Goal: Task Accomplishment & Management: Complete application form

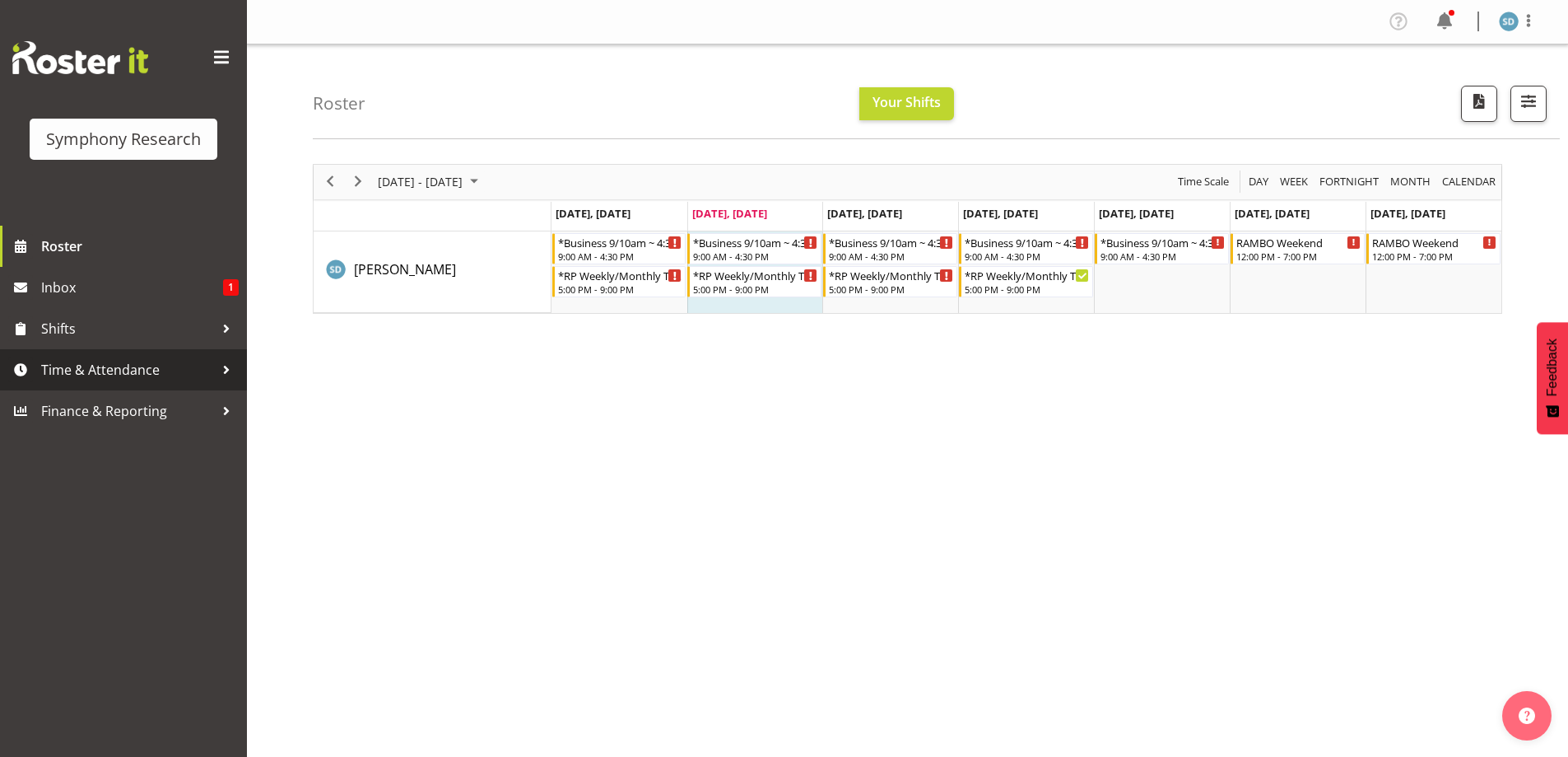
click at [104, 368] on span "Time & Attendance" at bounding box center [127, 369] width 173 height 24
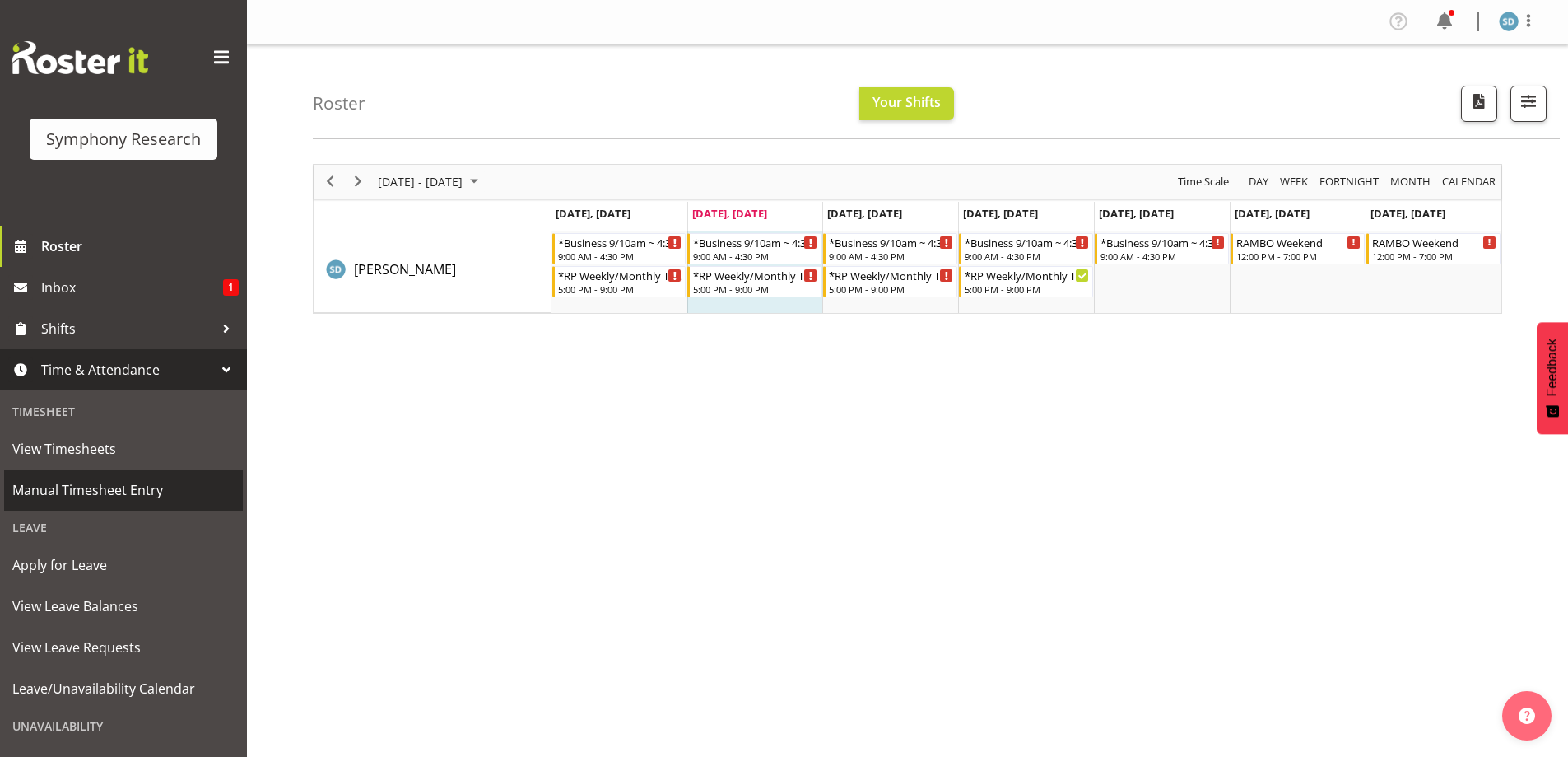
click at [70, 490] on span "Manual Timesheet Entry" at bounding box center [123, 489] width 222 height 24
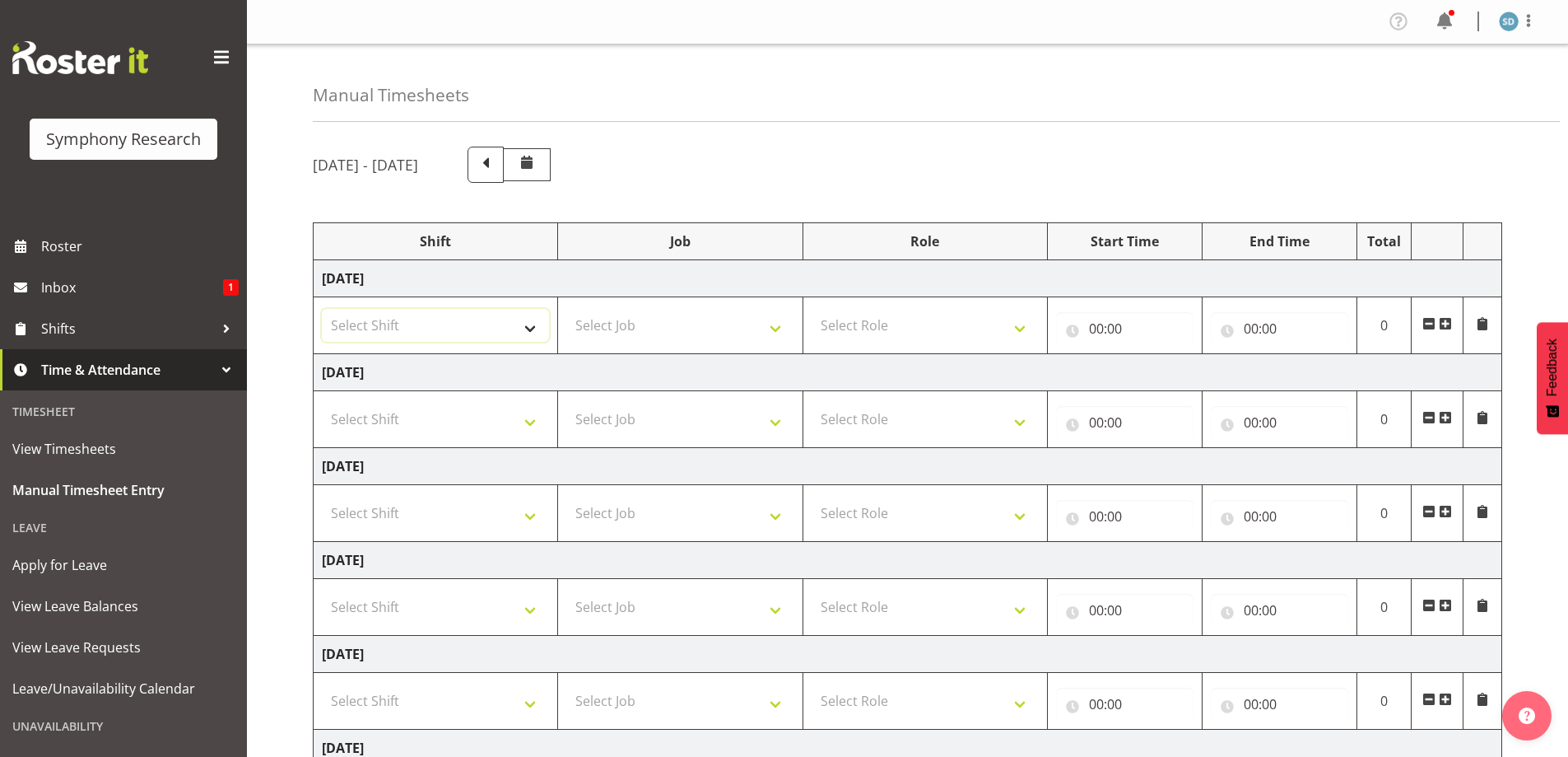
click at [531, 325] on select "Select Shift !!Weekend Residential (Roster IT Shift Label) *Business 9/10am ~ 4…" at bounding box center [435, 325] width 227 height 33
select select "26078"
click at [322, 309] on select "Select Shift !!Weekend Residential (Roster IT Shift Label) *Business 9/10am ~ 4…" at bounding box center [435, 325] width 227 height 33
click at [776, 325] on select "Select Job 550060 IF Admin 553492 World Poll Aus Wave 2 Main 2025 553493 World …" at bounding box center [680, 325] width 227 height 33
select select "10633"
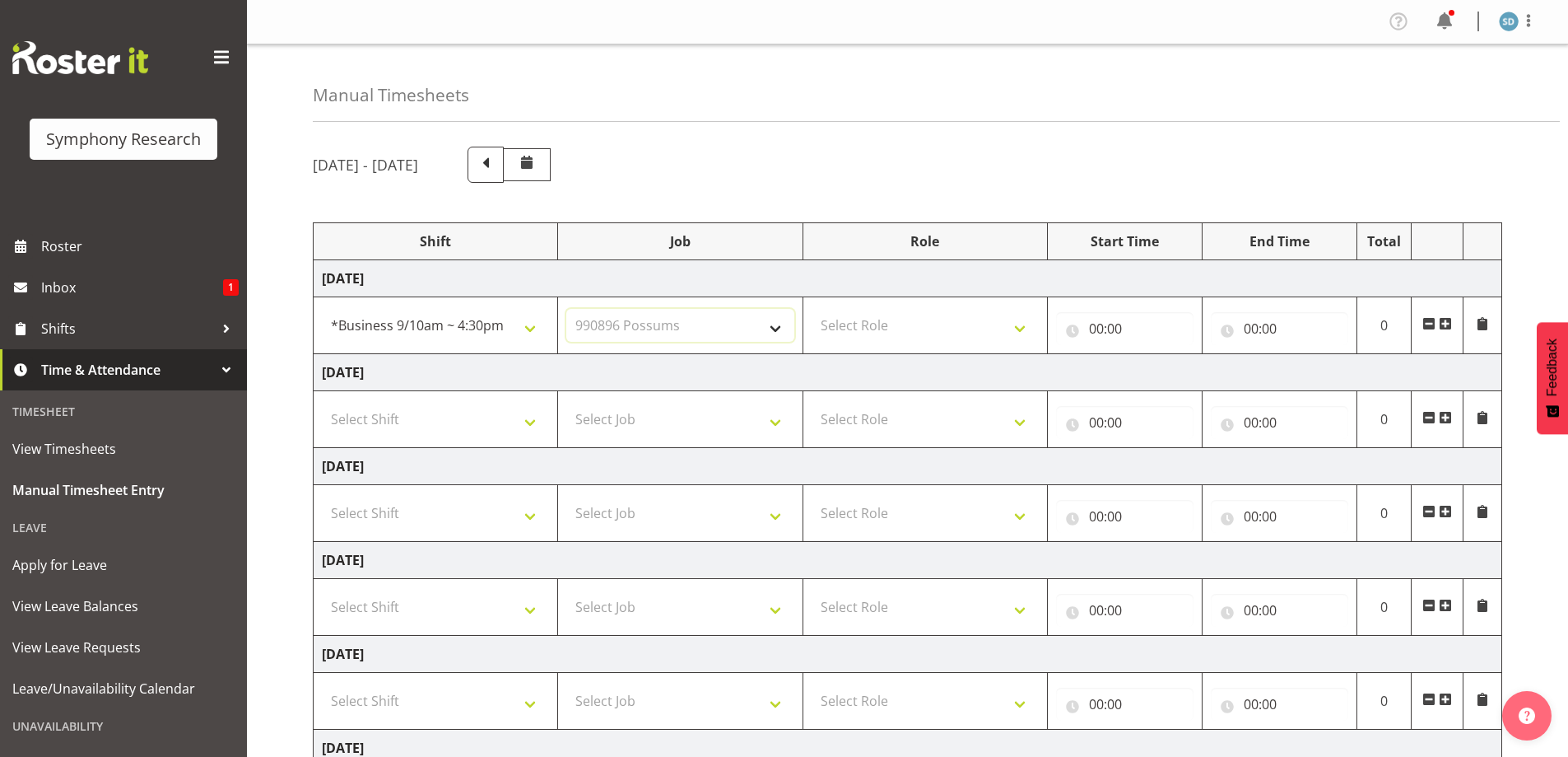
click at [567, 309] on select "Select Job 550060 IF Admin 553492 World Poll Aus Wave 2 Main 2025 553493 World …" at bounding box center [680, 325] width 227 height 33
click at [1017, 329] on select "Select Role Briefing Interviewing" at bounding box center [924, 325] width 227 height 33
select select "47"
click at [811, 309] on select "Select Role Briefing Interviewing" at bounding box center [924, 325] width 227 height 33
click at [1091, 324] on input "00:00" at bounding box center [1125, 329] width 138 height 33
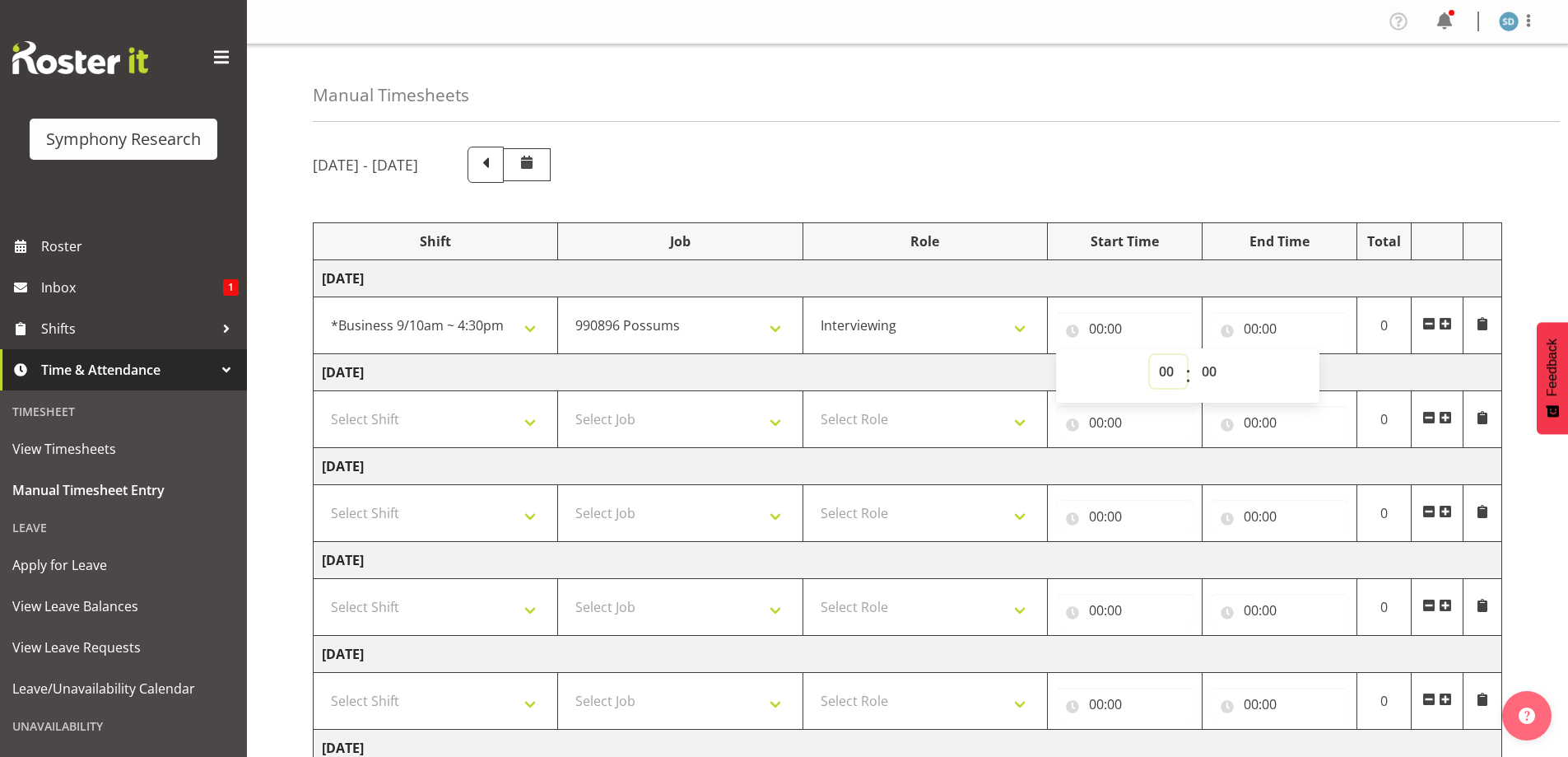
click at [1162, 365] on select "00 01 02 03 04 05 06 07 08 09 10 11 12 13 14 15 16 17 18 19 20 21 22 23" at bounding box center [1168, 371] width 37 height 33
select select "11"
click at [1150, 355] on select "00 01 02 03 04 05 06 07 08 09 10 11 12 13 14 15 16 17 18 19 20 21 22 23" at bounding box center [1168, 371] width 37 height 33
type input "11:00"
click at [1265, 329] on input "00:00" at bounding box center [1279, 329] width 138 height 33
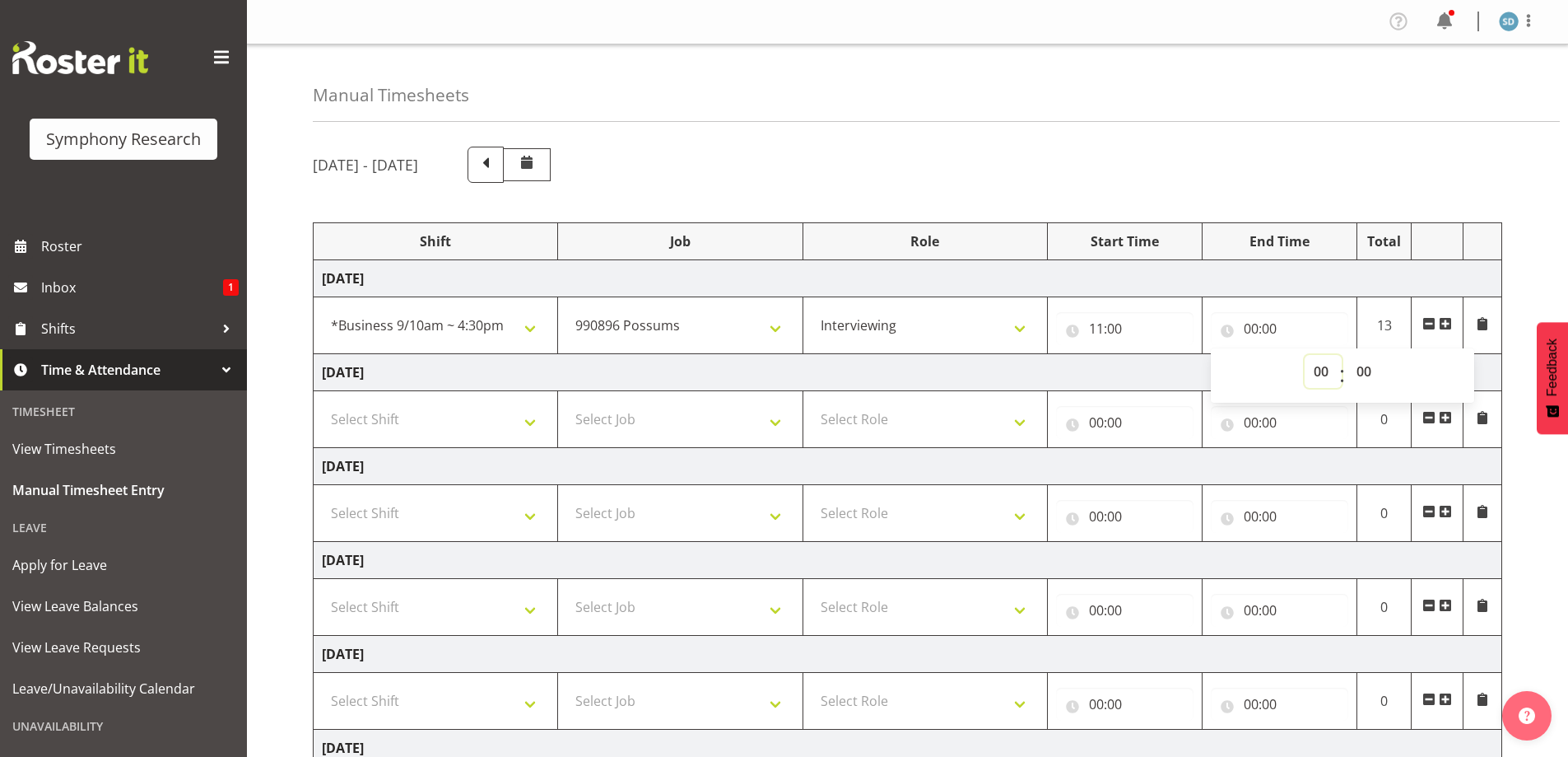
click at [1310, 374] on select "00 01 02 03 04 05 06 07 08 09 10 11 12 13 14 15 16 17 18 19 20 21 22 23" at bounding box center [1323, 371] width 37 height 33
select select "16"
click at [1305, 355] on select "00 01 02 03 04 05 06 07 08 09 10 11 12 13 14 15 16 17 18 19 20 21 22 23" at bounding box center [1323, 371] width 37 height 33
type input "16:00"
click at [1361, 369] on select "00 01 02 03 04 05 06 07 08 09 10 11 12 13 14 15 16 17 18 19 20 21 22 23 24 25 2…" at bounding box center [1365, 371] width 37 height 33
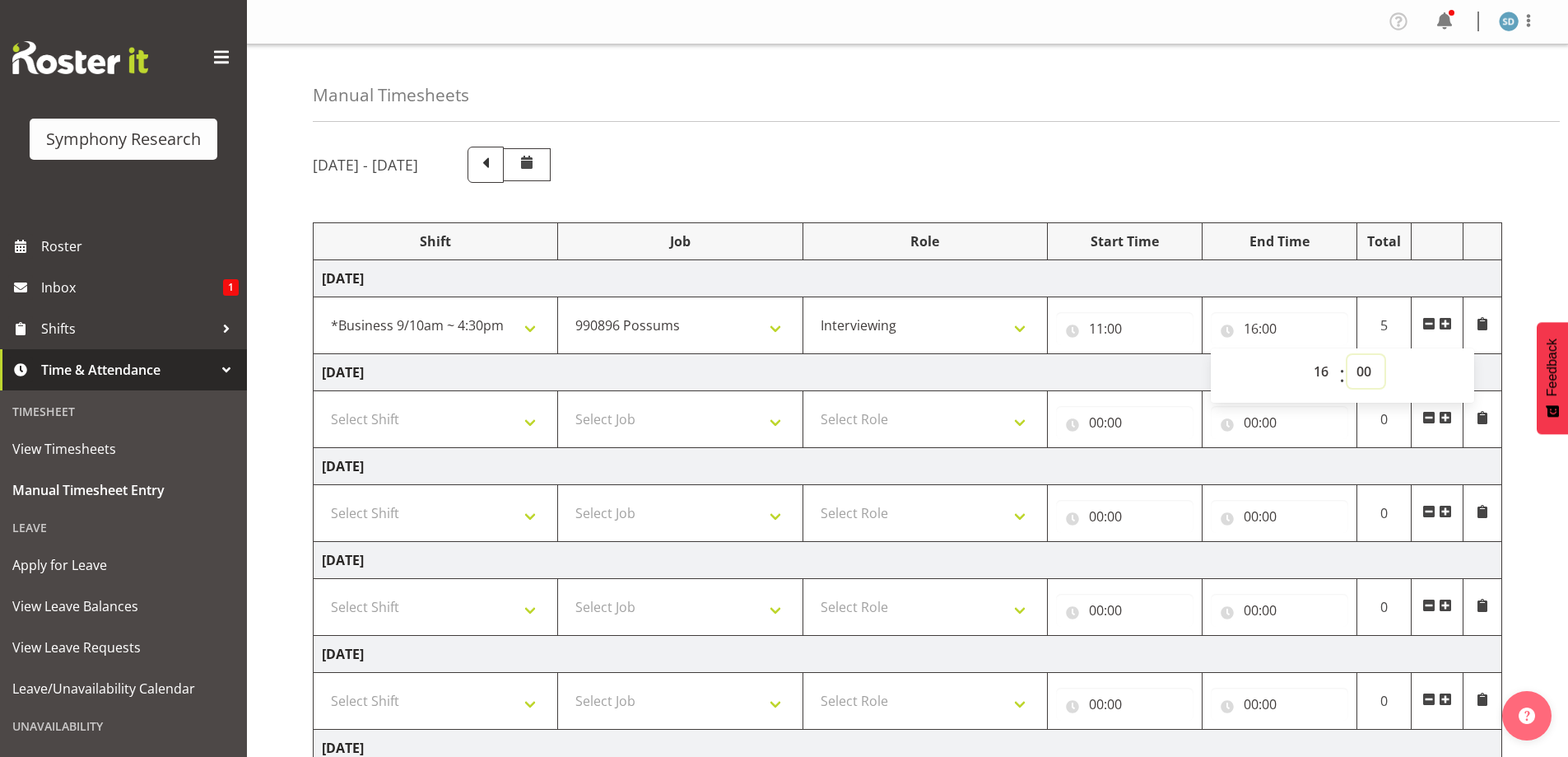
select select "30"
click at [1347, 355] on select "00 01 02 03 04 05 06 07 08 09 10 11 12 13 14 15 16 17 18 19 20 21 22 23 24 25 2…" at bounding box center [1365, 371] width 37 height 33
type input "16:30"
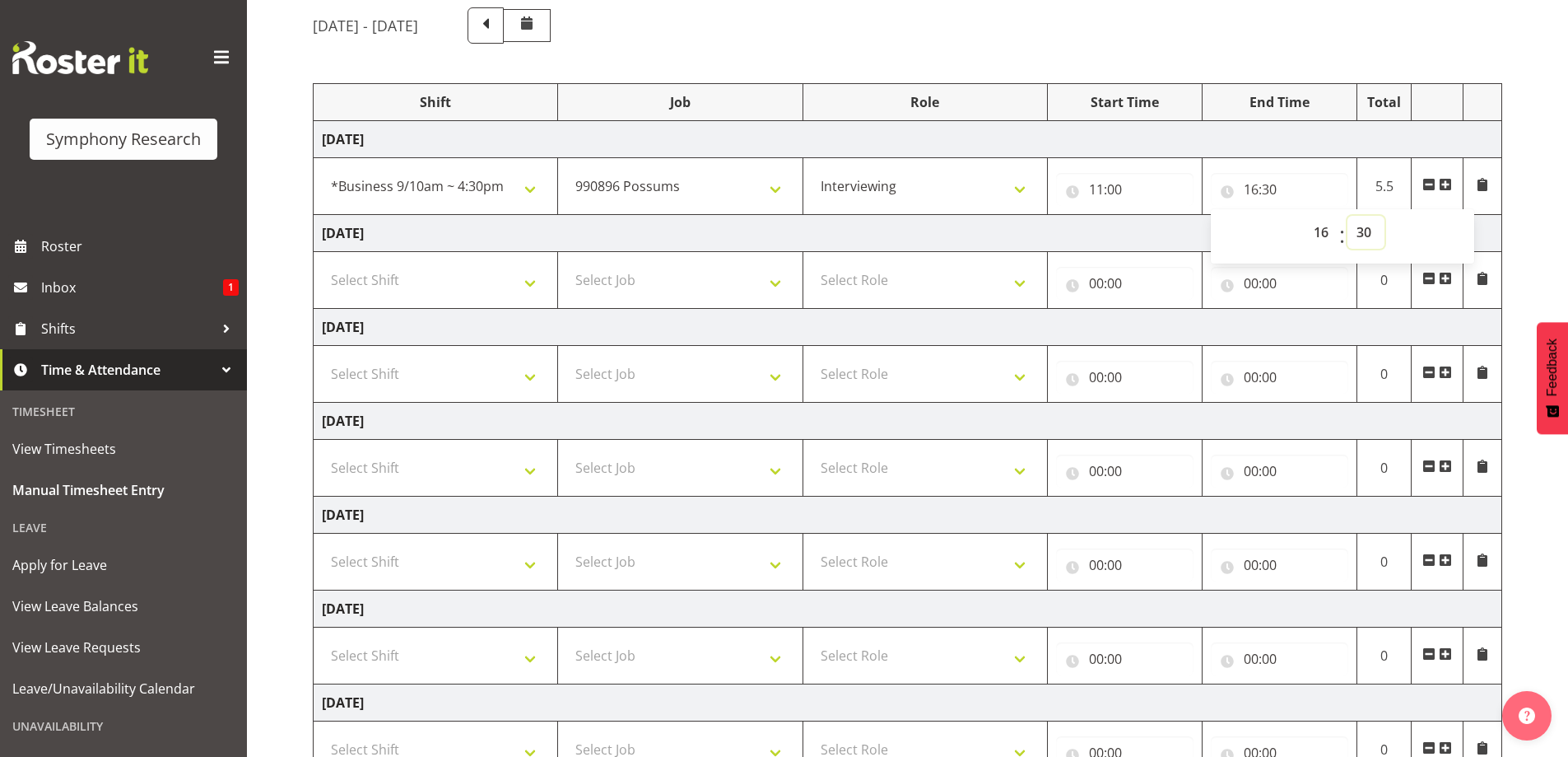
scroll to position [165, 0]
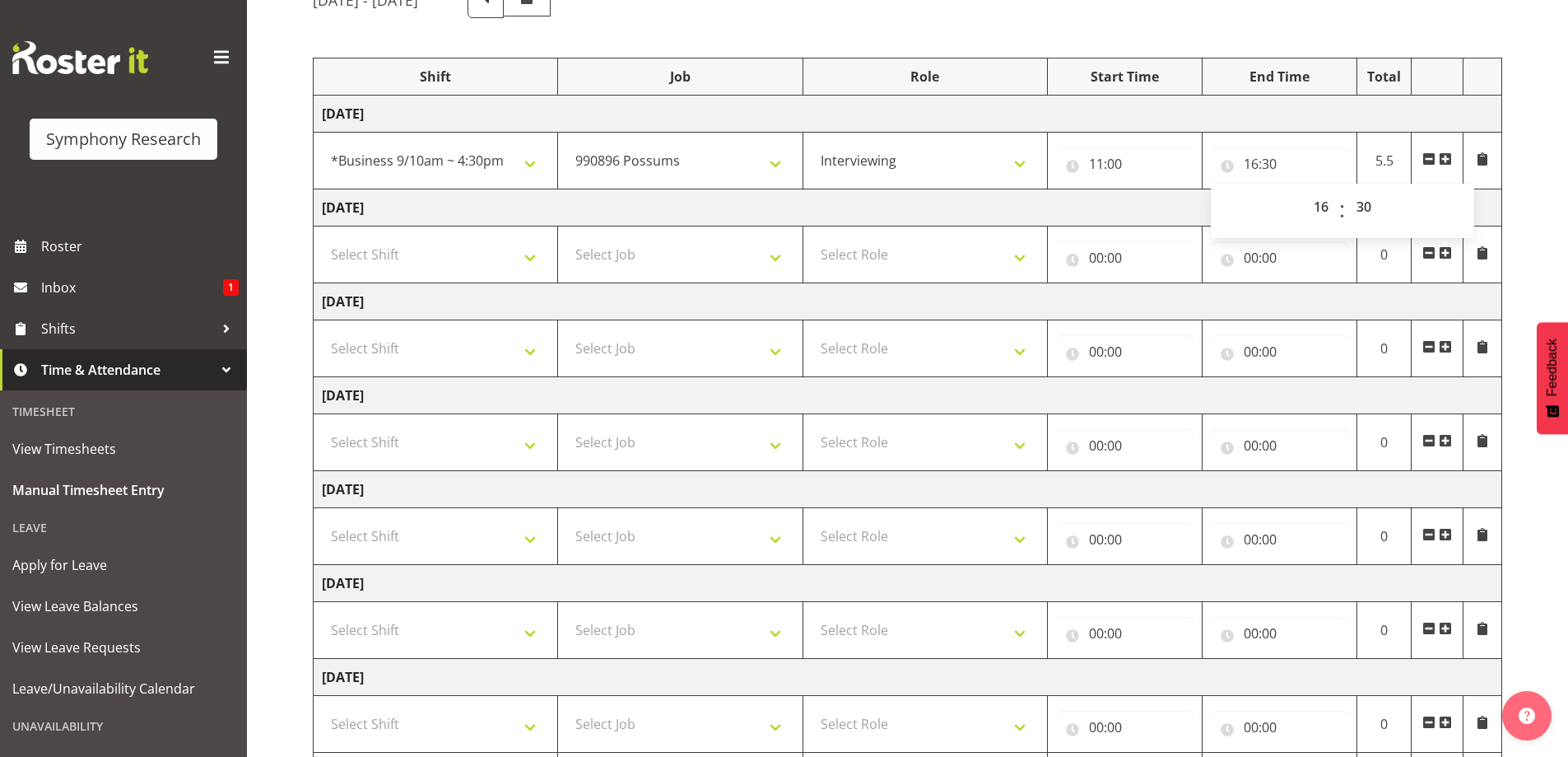
click at [1444, 158] on span at bounding box center [1445, 158] width 14 height 14
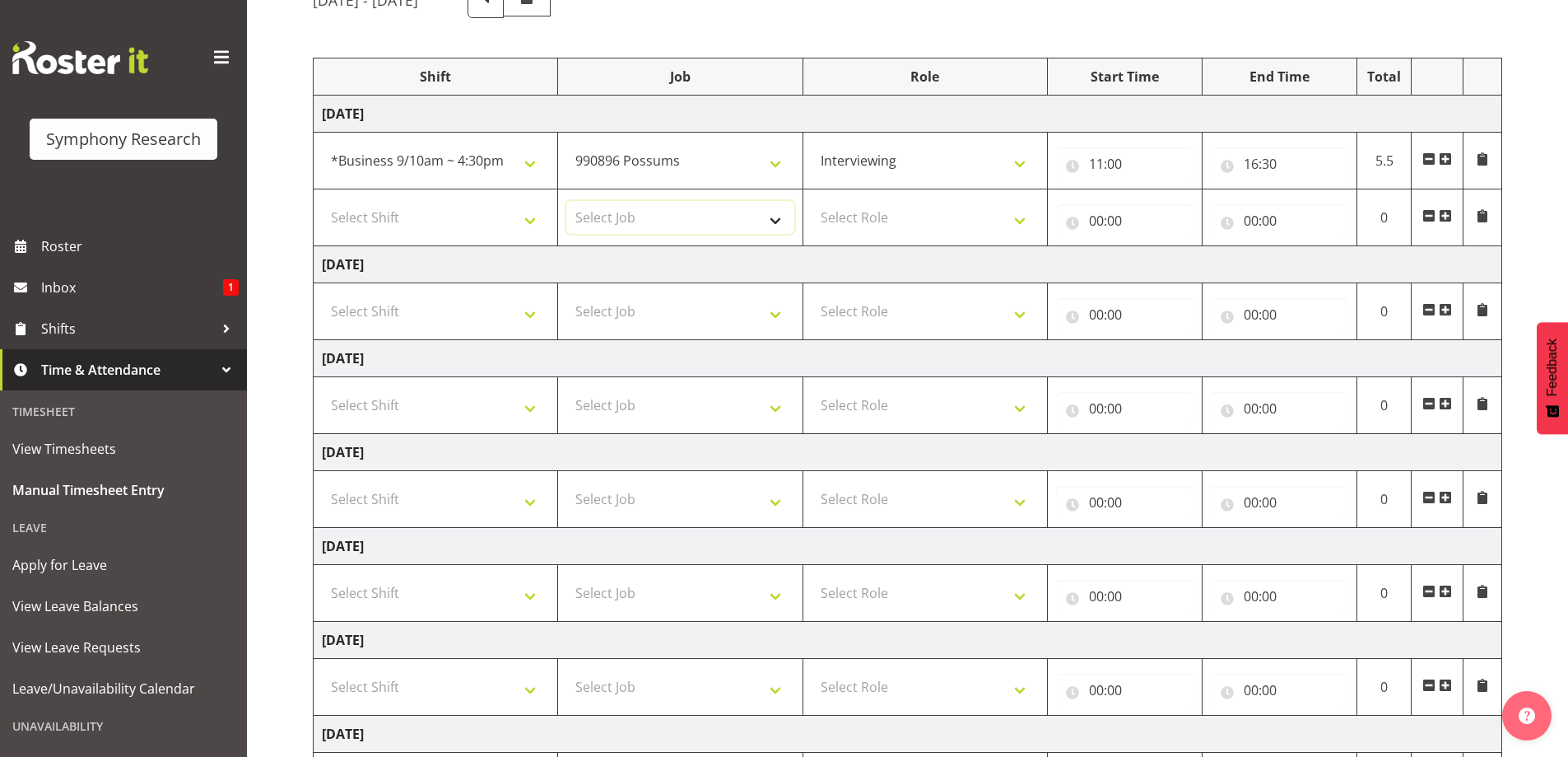
click at [773, 224] on select "Select Job 550060 IF Admin 553492 World Poll Aus Wave 2 Main 2025 553493 World …" at bounding box center [680, 217] width 227 height 33
select select "10633"
click at [567, 201] on select "Select Job 550060 IF Admin 553492 World Poll Aus Wave 2 Main 2025 553493 World …" at bounding box center [680, 217] width 227 height 33
click at [525, 216] on select "Select Shift !!Weekend Residential (Roster IT Shift Label) *Business 9/10am ~ 4…" at bounding box center [435, 217] width 227 height 33
select select "48116"
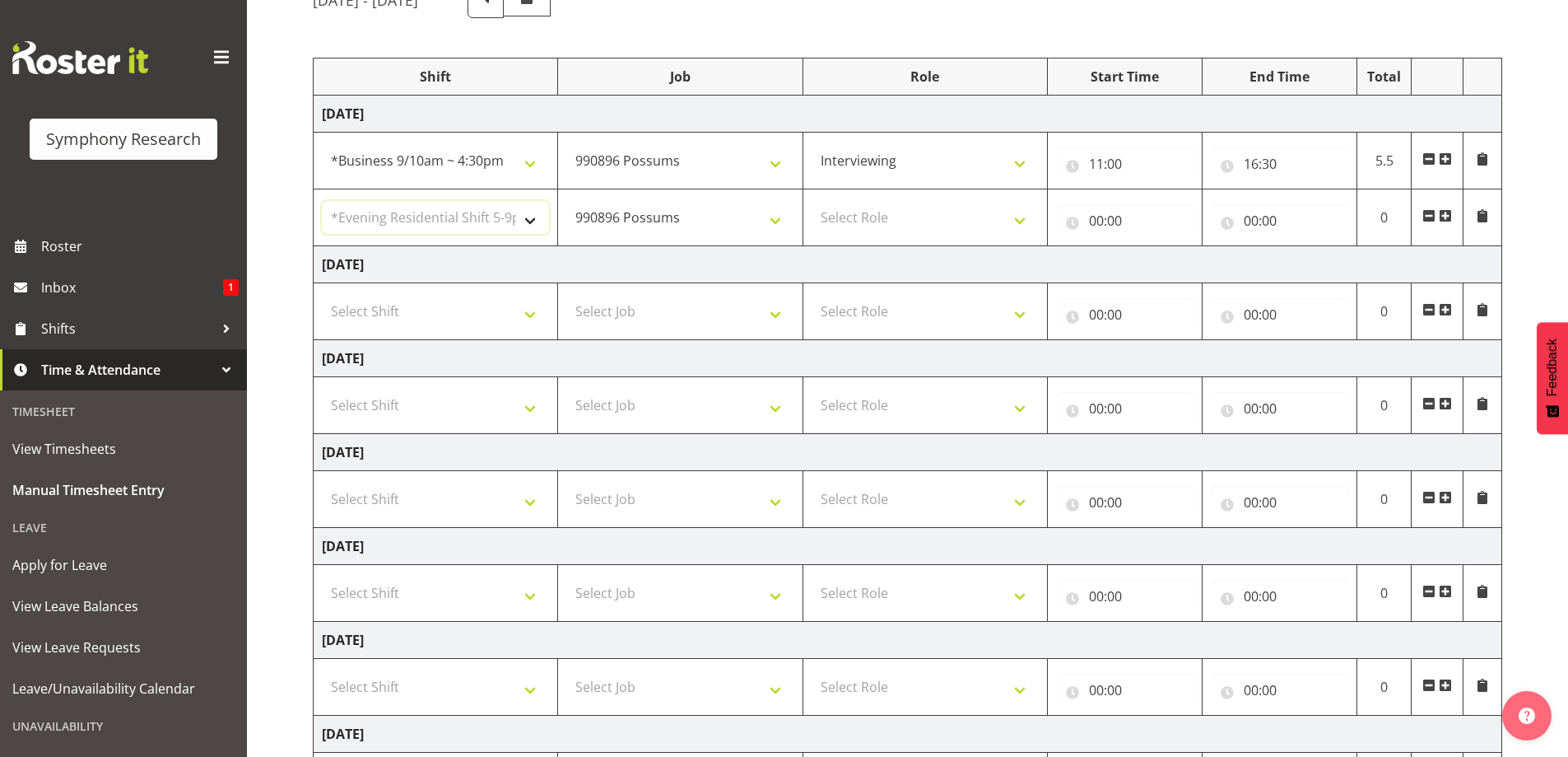
click at [322, 201] on select "Select Shift !!Weekend Residential (Roster IT Shift Label) *Business 9/10am ~ 4…" at bounding box center [435, 217] width 227 height 33
click at [1014, 216] on select "Select Role Briefing Interviewing" at bounding box center [924, 217] width 227 height 33
select select "47"
click at [811, 201] on select "Select Role Briefing Interviewing" at bounding box center [924, 217] width 227 height 33
click at [1113, 221] on input "00:00" at bounding box center [1125, 220] width 138 height 33
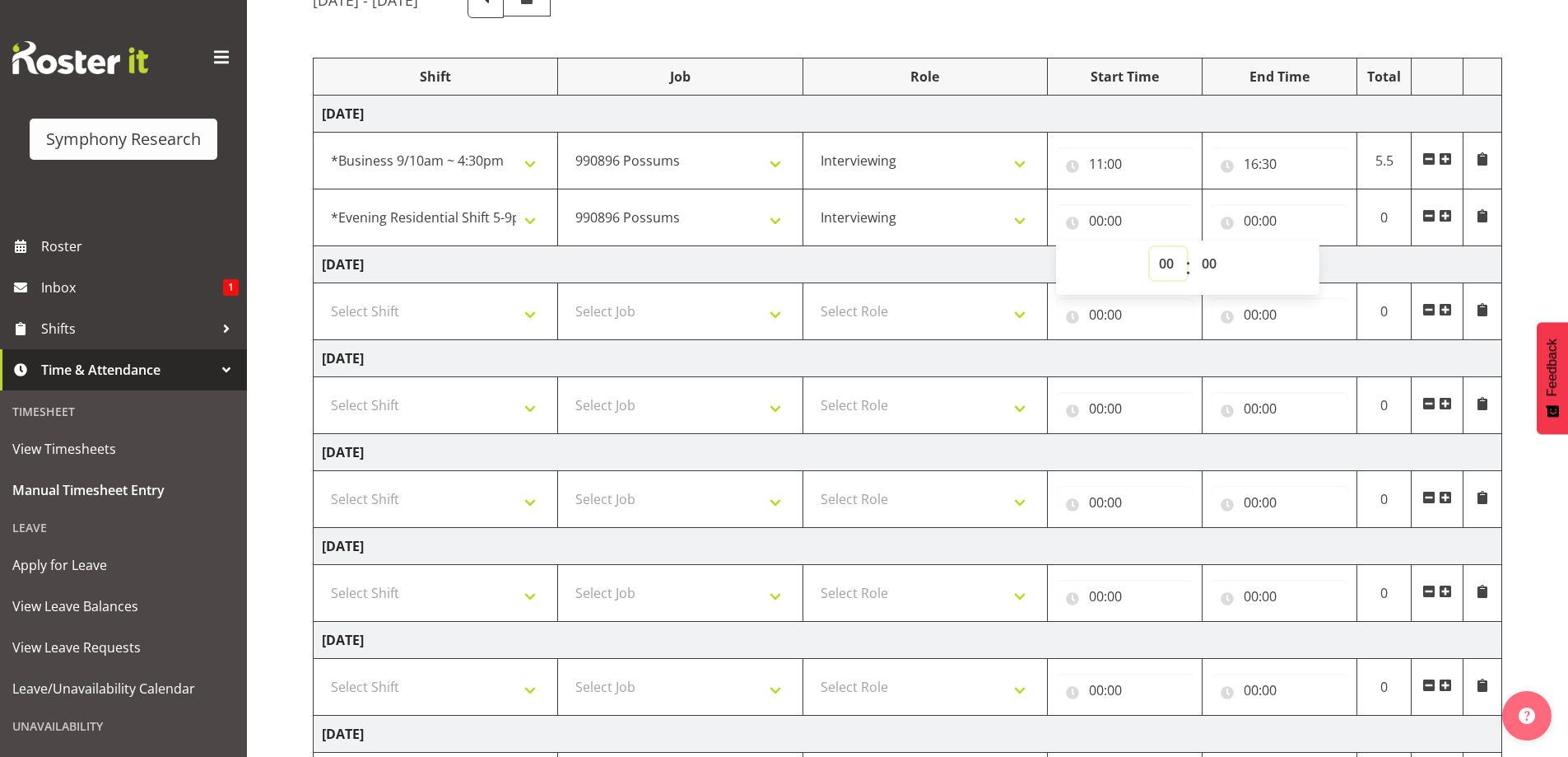
click at [1169, 262] on select "00 01 02 03 04 05 06 07 08 09 10 11 12 13 14 15 16 17 18 19 20 21 22 23" at bounding box center [1168, 264] width 37 height 33
select select "17"
click at [1150, 247] on select "00 01 02 03 04 05 06 07 08 09 10 11 12 13 14 15 16 17 18 19 20 21 22 23" at bounding box center [1168, 264] width 37 height 33
type input "17:00"
click at [1248, 221] on input "00:00" at bounding box center [1279, 220] width 138 height 33
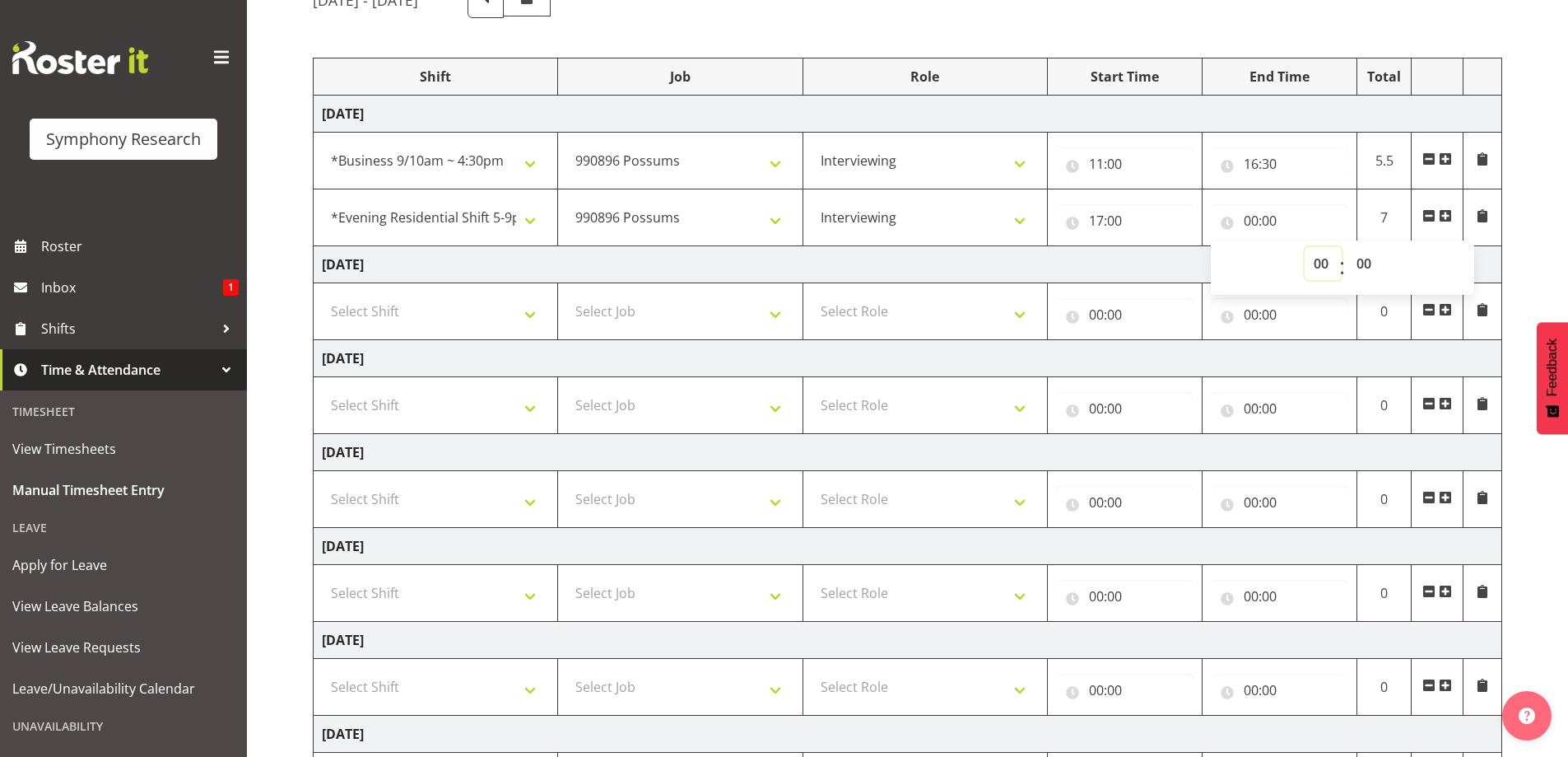
click at [1315, 264] on select "00 01 02 03 04 05 06 07 08 09 10 11 12 13 14 15 16 17 18 19 20 21 22 23" at bounding box center [1323, 264] width 37 height 33
select select "20"
click at [1305, 247] on select "00 01 02 03 04 05 06 07 08 09 10 11 12 13 14 15 16 17 18 19 20 21 22 23" at bounding box center [1323, 264] width 37 height 33
type input "20:00"
click at [523, 308] on select "Select Shift !!Weekend Residential (Roster IT Shift Label) *Business 9/10am ~ 4…" at bounding box center [435, 311] width 227 height 33
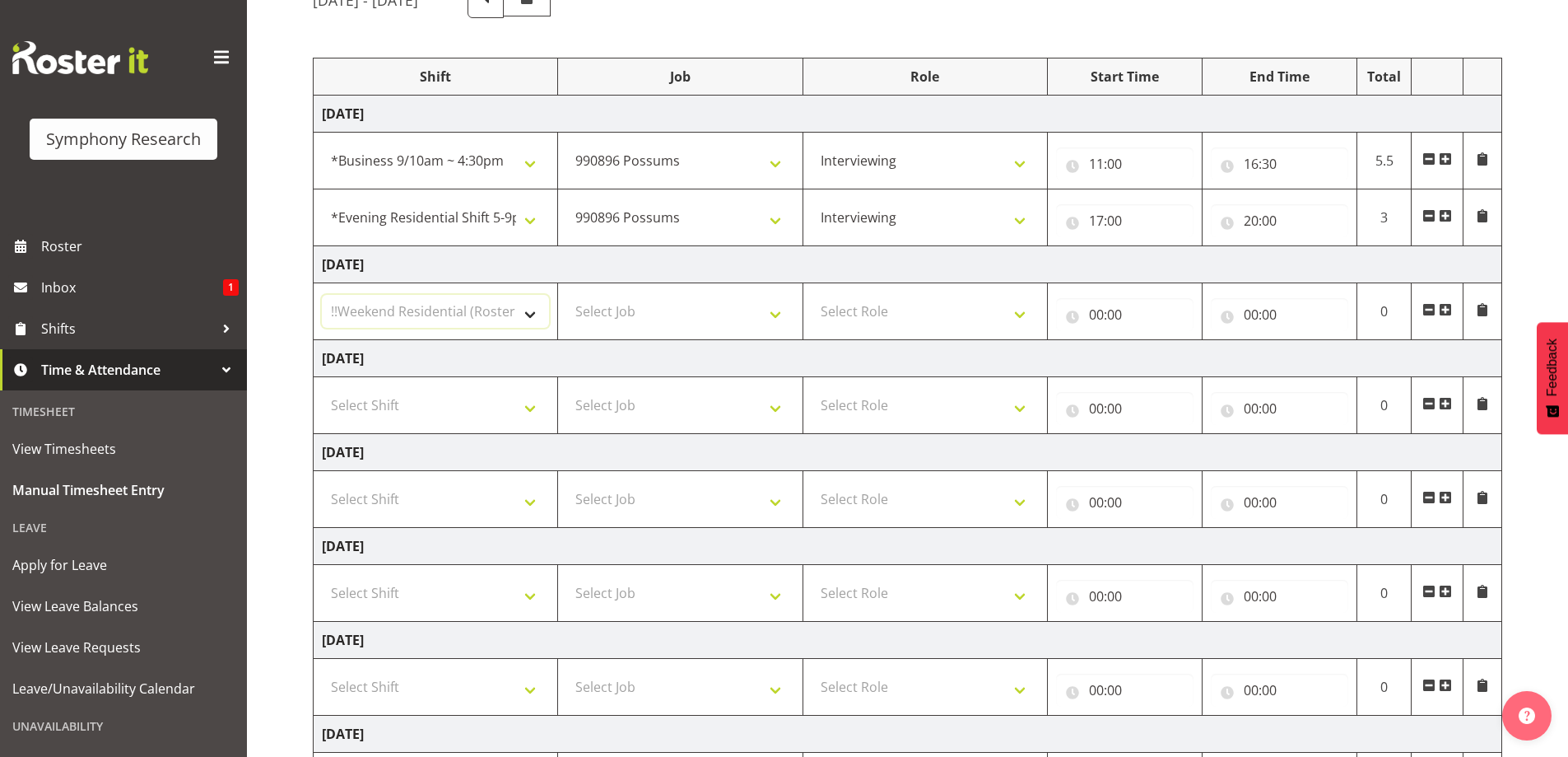
click at [322, 295] on select "Select Shift !!Weekend Residential (Roster IT Shift Label) *Business 9/10am ~ 4…" at bounding box center [435, 311] width 227 height 33
click at [536, 305] on select "!!Weekend Residential (Roster IT Shift Label) *Business 9/10am ~ 4:30pm *Busine…" at bounding box center [435, 311] width 227 height 33
select select "26078"
click at [322, 295] on select "!!Weekend Residential (Roster IT Shift Label) *Business 9/10am ~ 4:30pm *Busine…" at bounding box center [435, 311] width 227 height 33
click at [774, 309] on select "Select Job 550060 IF Admin 553492 World Poll Aus Wave 2 Main 2025 553493 World …" at bounding box center [680, 311] width 227 height 33
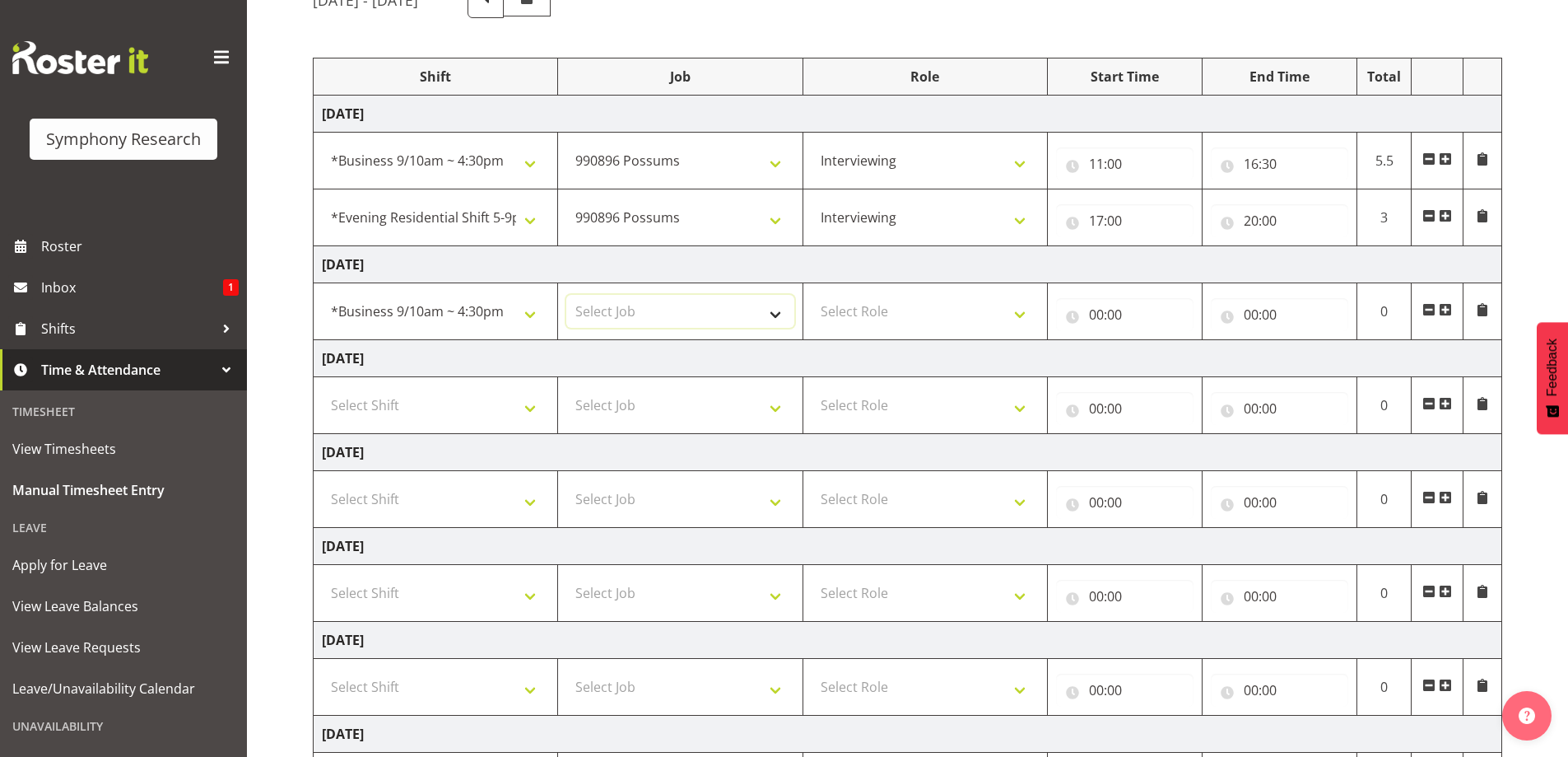
select select "10633"
click at [567, 295] on select "Select Job 550060 IF Admin 553492 World Poll Aus Wave 2 Main 2025 553493 World …" at bounding box center [680, 311] width 227 height 33
click at [1014, 311] on select "Select Role Briefing Interviewing" at bounding box center [924, 311] width 227 height 33
select select "47"
click at [811, 295] on select "Select Role Briefing Interviewing" at bounding box center [924, 311] width 227 height 33
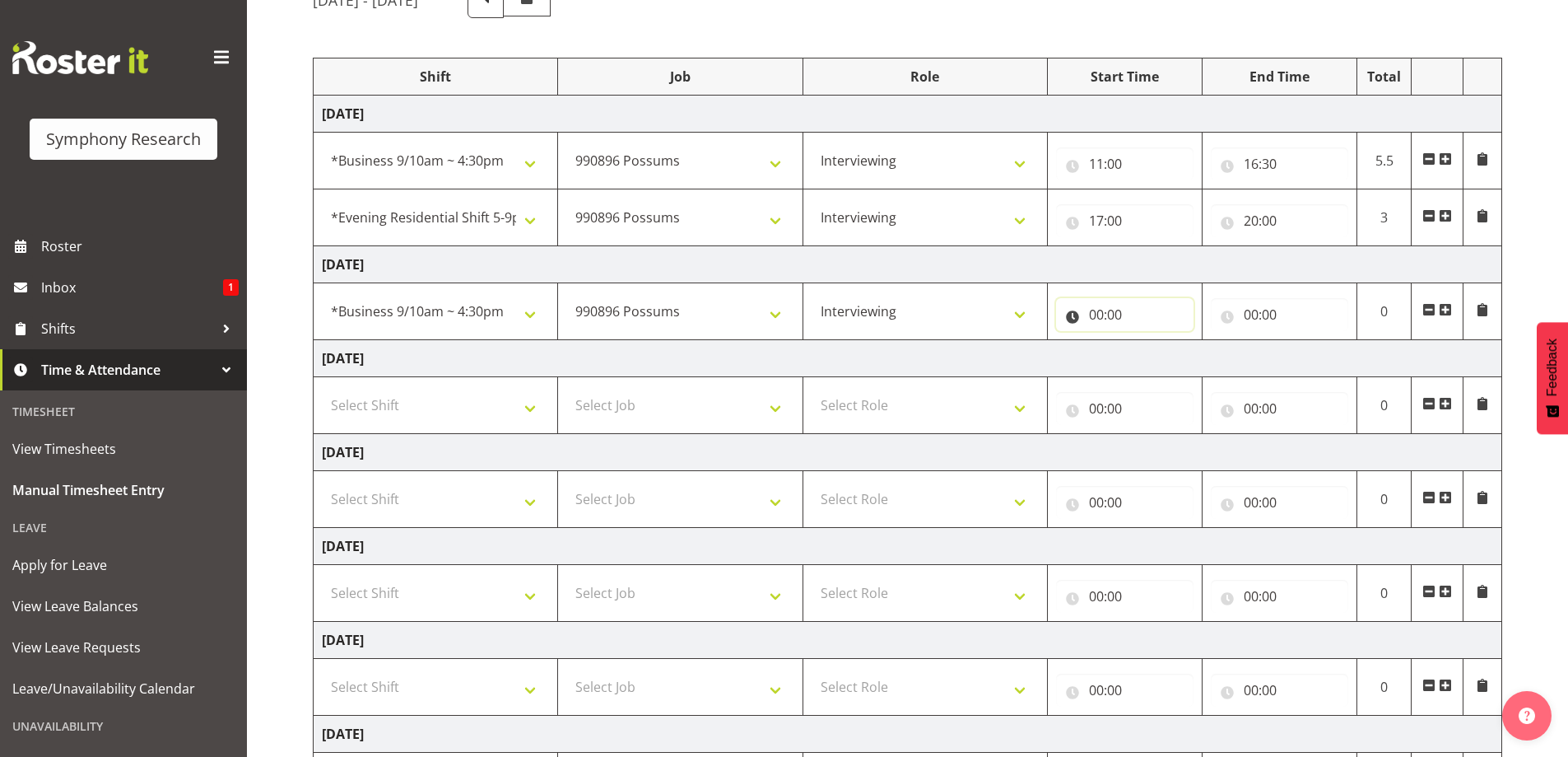
click at [1124, 309] on input "00:00" at bounding box center [1125, 314] width 138 height 33
click at [1160, 350] on select "00 01 02 03 04 05 06 07 08 09 10 11 12 13 14 15 16 17 18 19 20 21 22 23" at bounding box center [1168, 357] width 37 height 33
select select "11"
click at [1150, 340] on select "00 01 02 03 04 05 06 07 08 09 10 11 12 13 14 15 16 17 18 19 20 21 22 23" at bounding box center [1168, 357] width 37 height 33
type input "11:00"
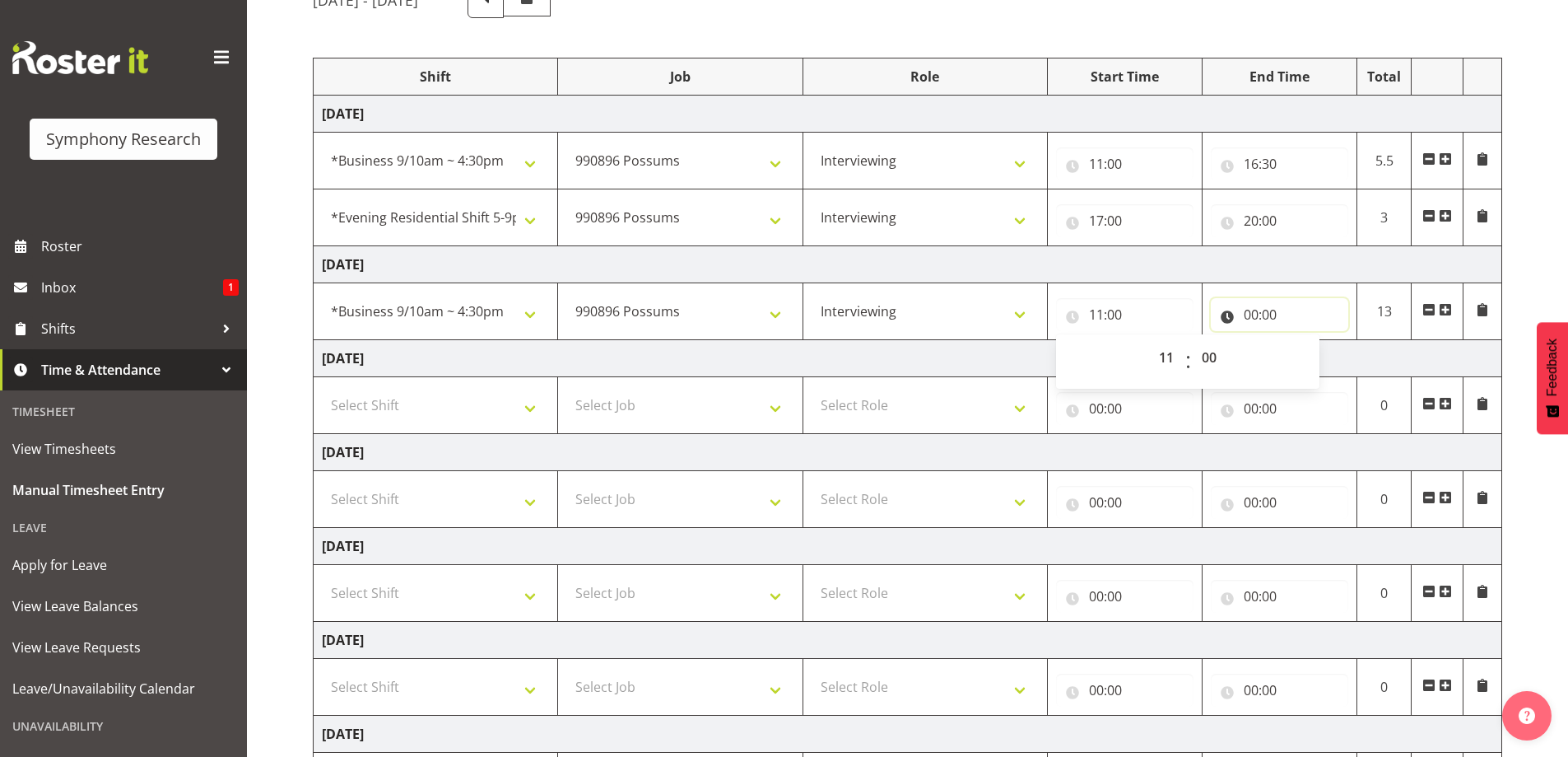
click at [1268, 312] on input "00:00" at bounding box center [1279, 314] width 138 height 33
click at [1324, 358] on select "00 01 02 03 04 05 06 07 08 09 10 11 12 13 14 15 16 17 18 19 20 21 22 23" at bounding box center [1323, 357] width 37 height 33
select select "16"
click at [1305, 340] on select "00 01 02 03 04 05 06 07 08 09 10 11 12 13 14 15 16 17 18 19 20 21 22 23" at bounding box center [1323, 357] width 37 height 33
type input "16:00"
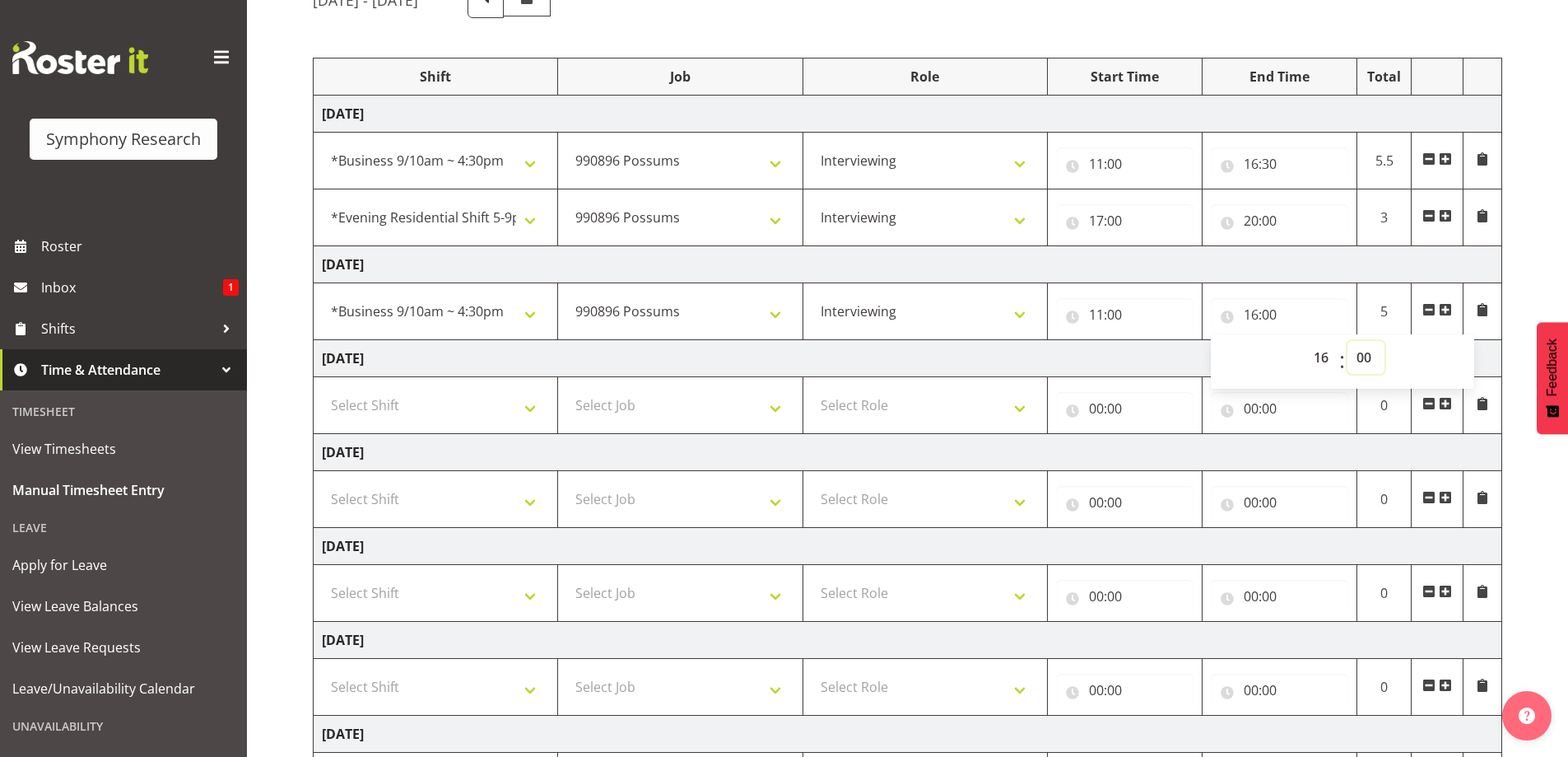
click at [1365, 359] on select "00 01 02 03 04 05 06 07 08 09 10 11 12 13 14 15 16 17 18 19 20 21 22 23 24 25 2…" at bounding box center [1365, 357] width 37 height 33
select select "30"
click at [1347, 340] on select "00 01 02 03 04 05 06 07 08 09 10 11 12 13 14 15 16 17 18 19 20 21 22 23 24 25 2…" at bounding box center [1365, 357] width 37 height 33
type input "16:30"
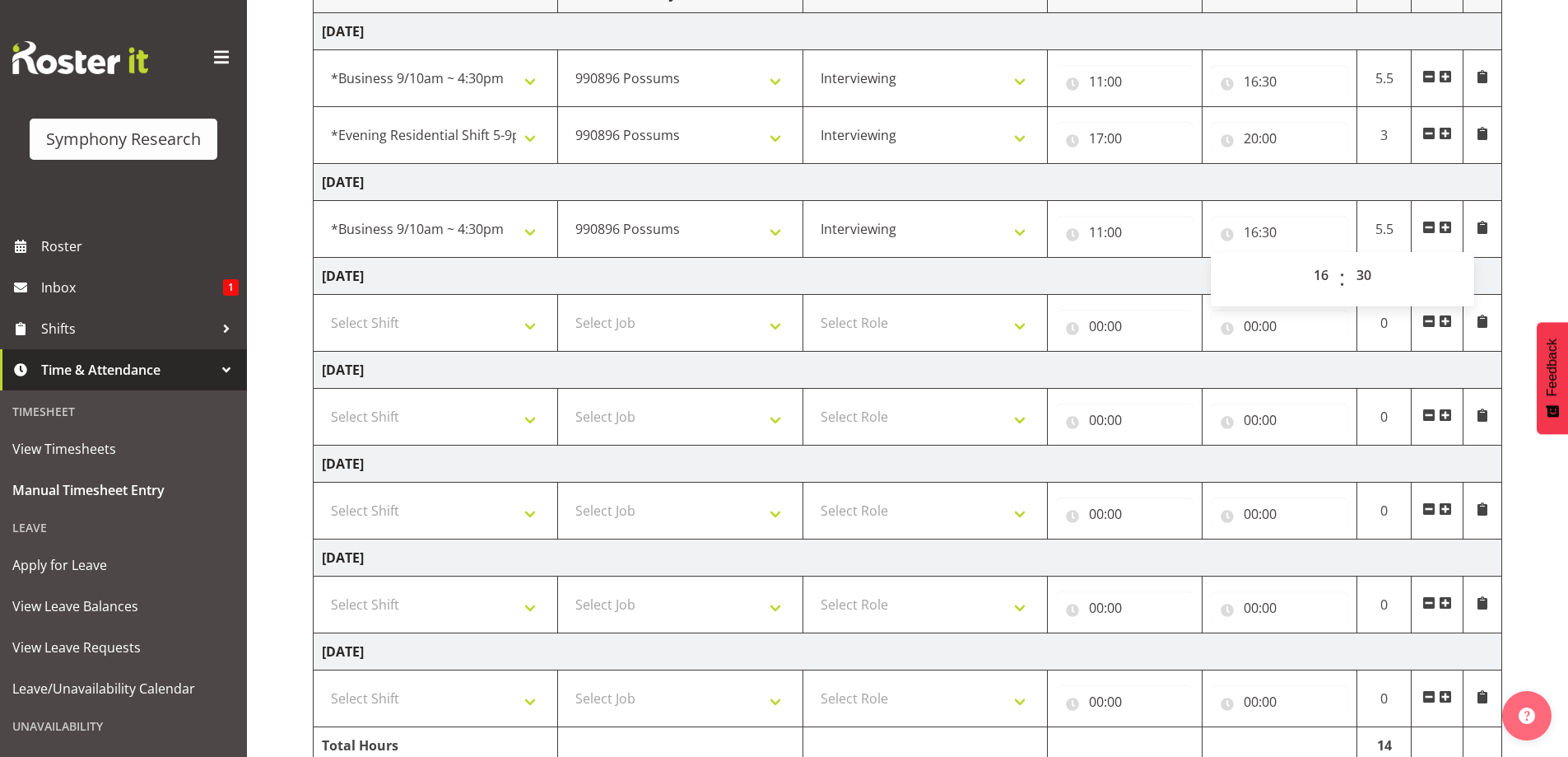
click at [1449, 224] on span at bounding box center [1445, 227] width 14 height 14
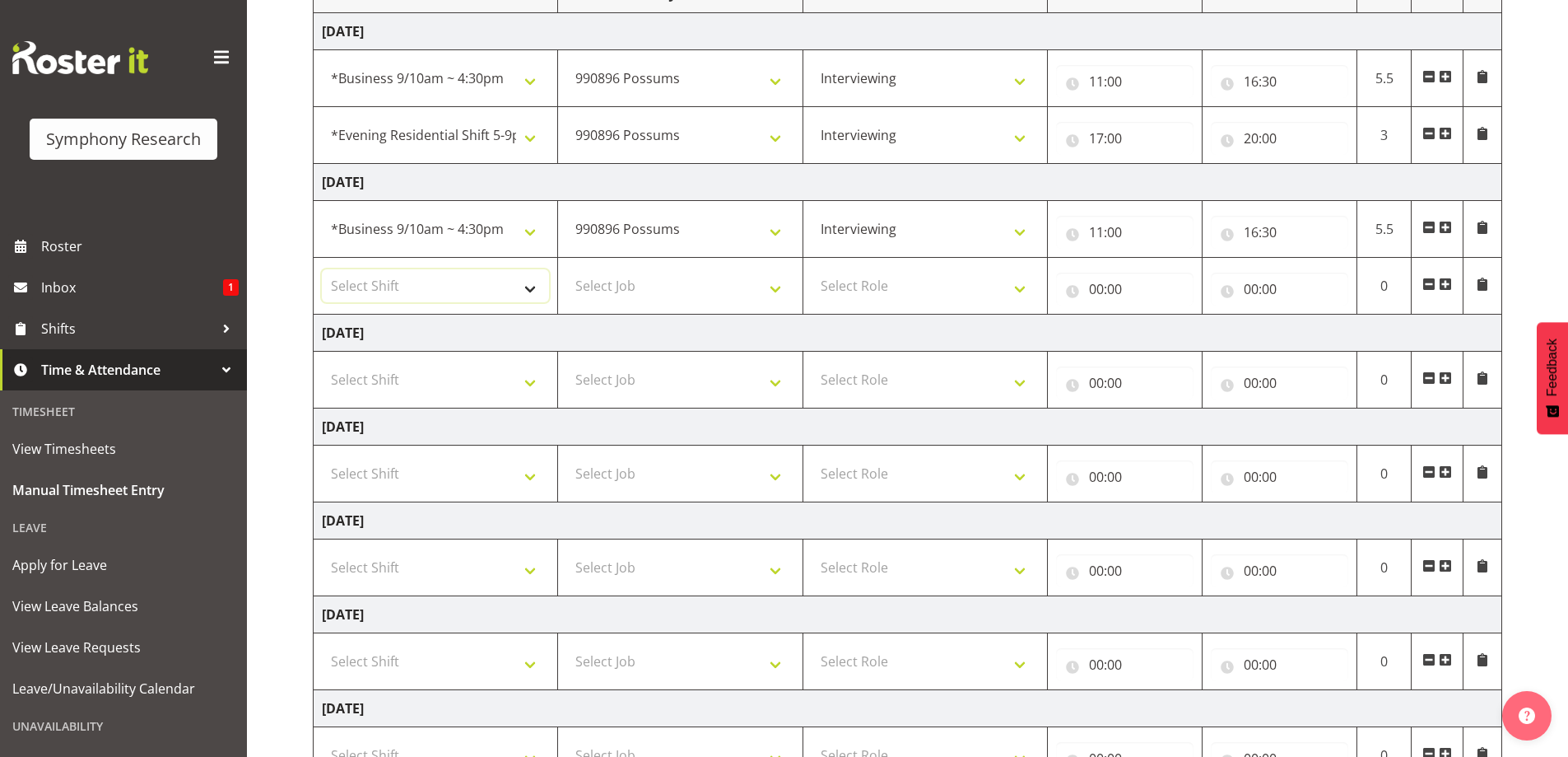
click at [535, 292] on select "Select Shift !!Weekend Residential (Roster IT Shift Label) *Business 9/10am ~ 4…" at bounding box center [435, 285] width 227 height 33
select select "48116"
click at [322, 269] on select "Select Shift !!Weekend Residential (Roster IT Shift Label) *Business 9/10am ~ 4…" at bounding box center [435, 285] width 227 height 33
click at [776, 284] on select "Select Job 550060 IF Admin 553492 World Poll Aus Wave 2 Main 2025 553493 World …" at bounding box center [680, 285] width 227 height 33
select select "10633"
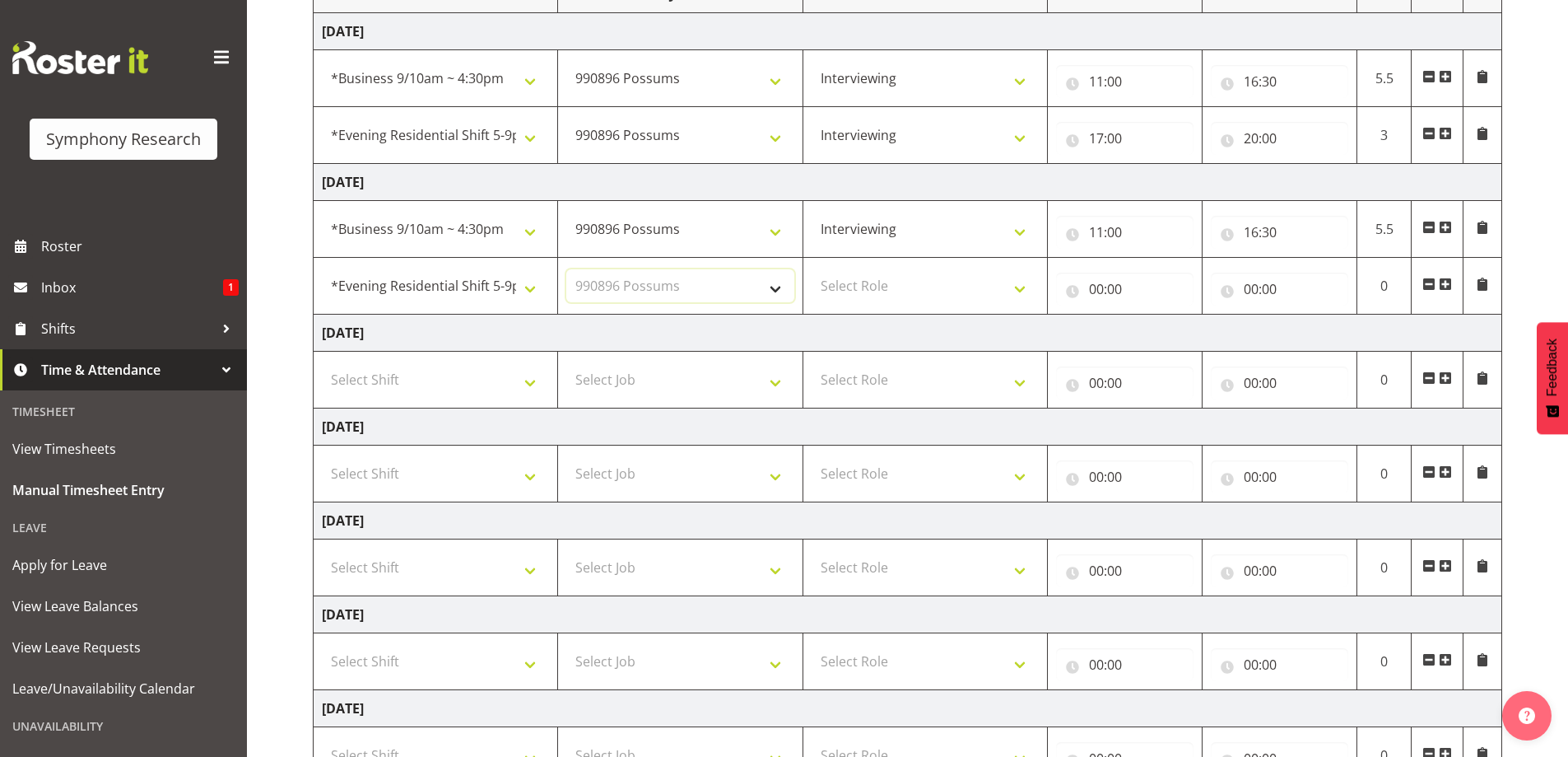
click at [567, 269] on select "Select Job 550060 IF Admin 553492 World Poll Aus Wave 2 Main 2025 553493 World …" at bounding box center [680, 285] width 227 height 33
click at [1017, 292] on select "Select Role Briefing Interviewing" at bounding box center [924, 285] width 227 height 33
select select "47"
click at [811, 269] on select "Select Role Briefing Interviewing" at bounding box center [924, 285] width 227 height 33
click at [1095, 292] on input "00:00" at bounding box center [1125, 289] width 138 height 33
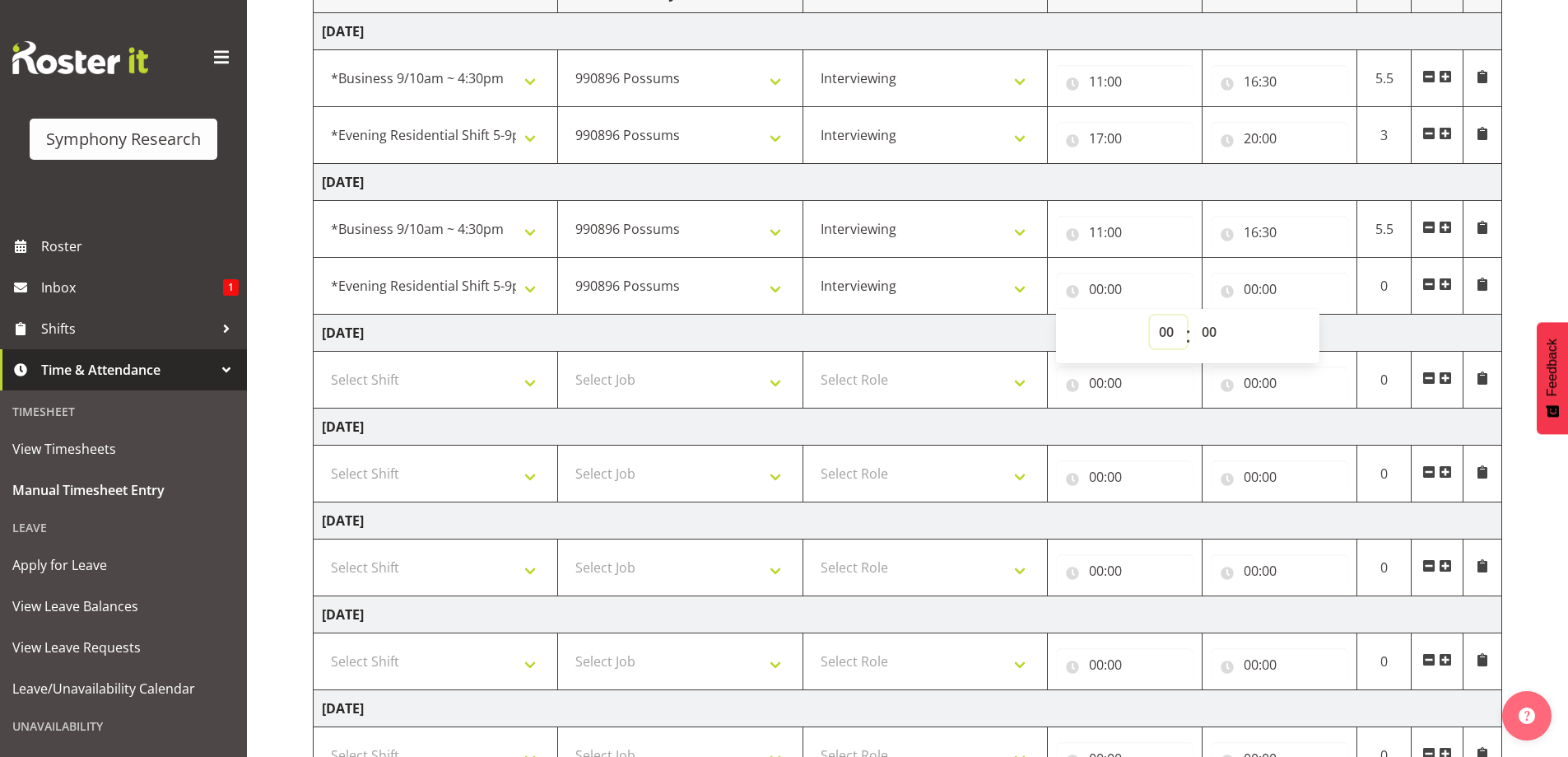
click at [1165, 332] on select "00 01 02 03 04 05 06 07 08 09 10 11 12 13 14 15 16 17 18 19 20 21 22 23" at bounding box center [1168, 331] width 37 height 33
select select "17"
click at [1150, 315] on select "00 01 02 03 04 05 06 07 08 09 10 11 12 13 14 15 16 17 18 19 20 21 22 23" at bounding box center [1168, 331] width 37 height 33
type input "17:00"
click at [1268, 278] on input "00:00" at bounding box center [1279, 289] width 138 height 33
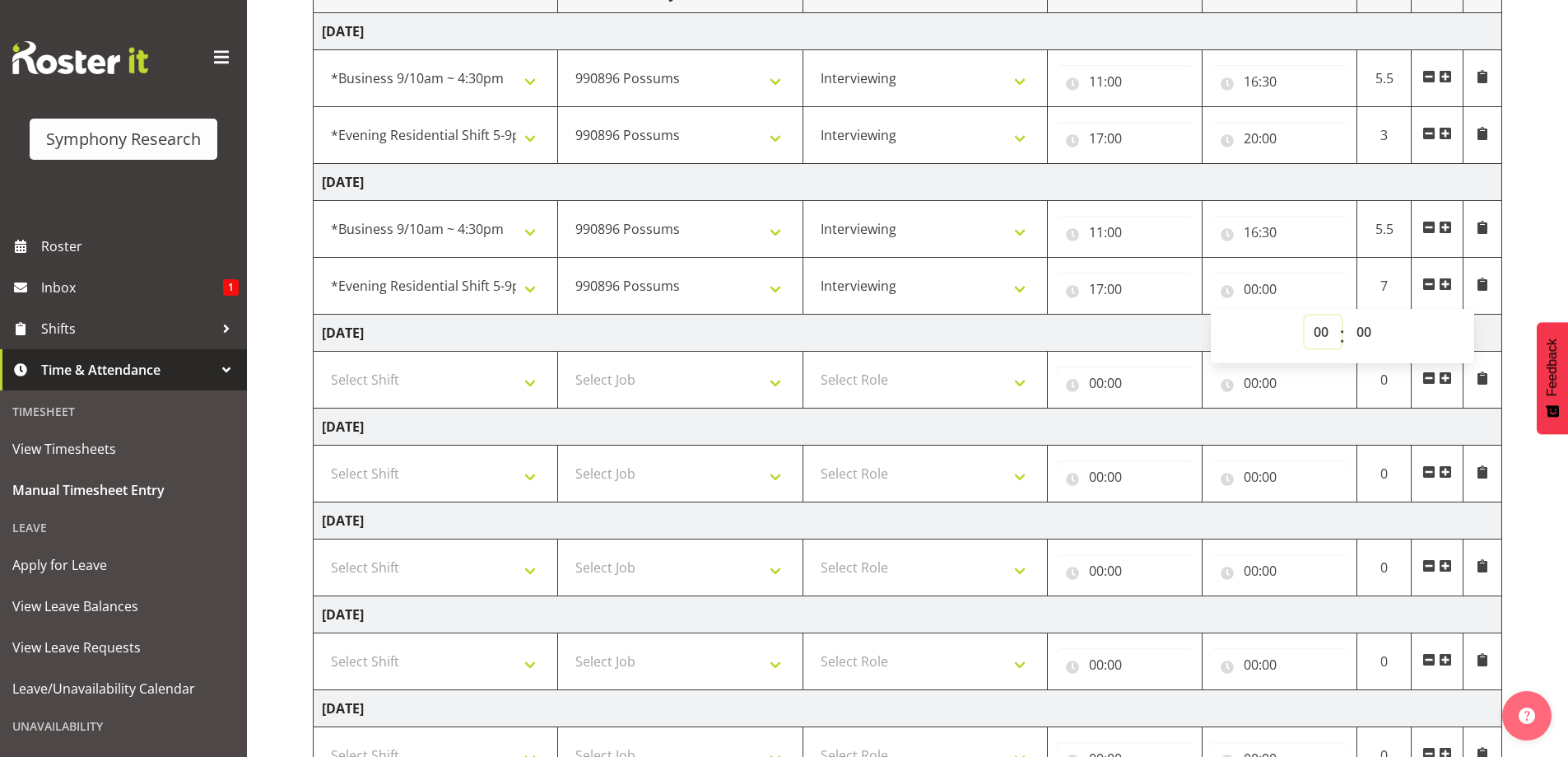
click at [1320, 334] on select "00 01 02 03 04 05 06 07 08 09 10 11 12 13 14 15 16 17 18 19 20 21 22 23" at bounding box center [1323, 331] width 37 height 33
select select "20"
click at [1305, 315] on select "00 01 02 03 04 05 06 07 08 09 10 11 12 13 14 15 16 17 18 19 20 21 22 23" at bounding box center [1323, 331] width 37 height 33
type input "20:00"
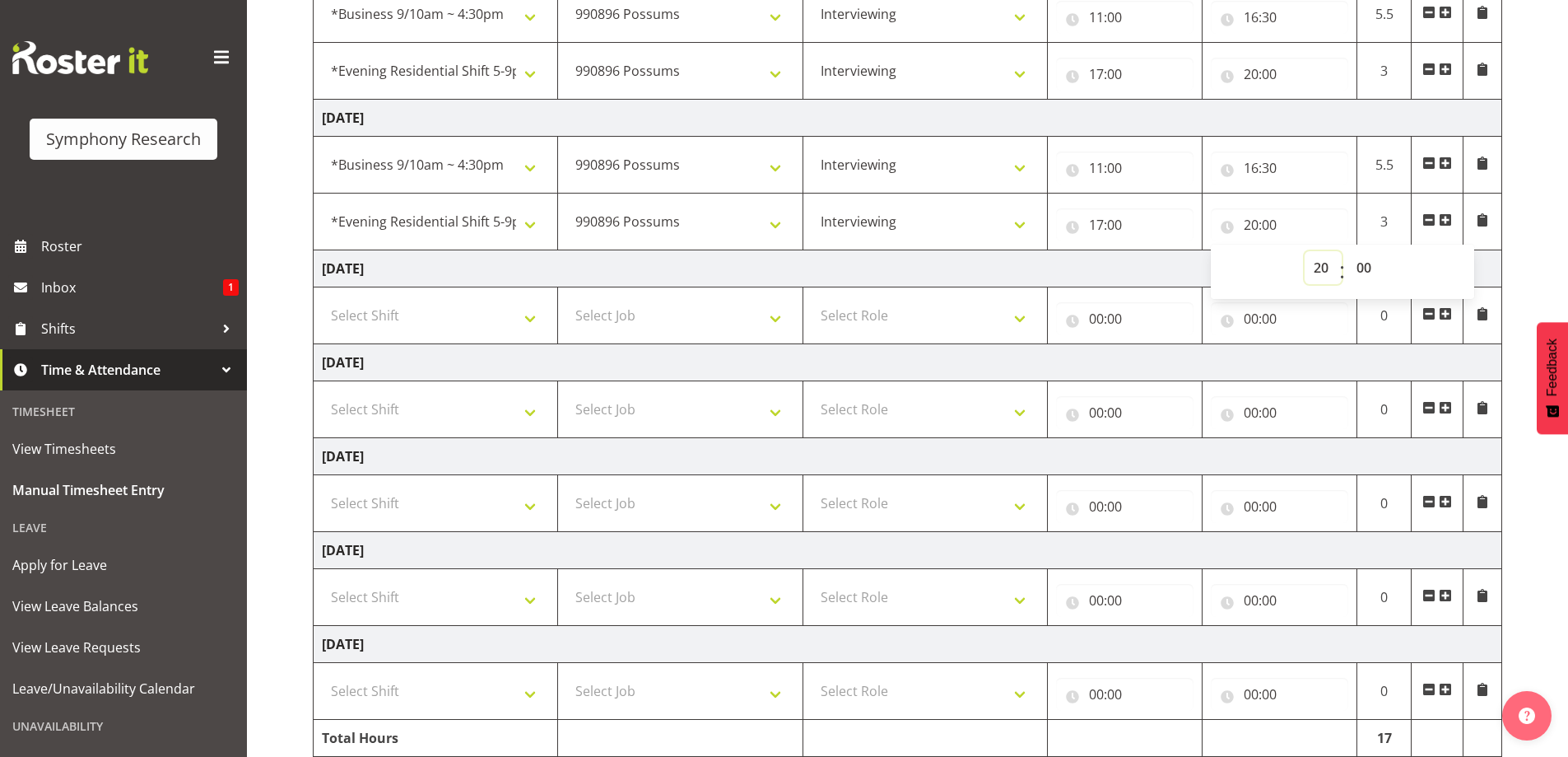
scroll to position [378, 0]
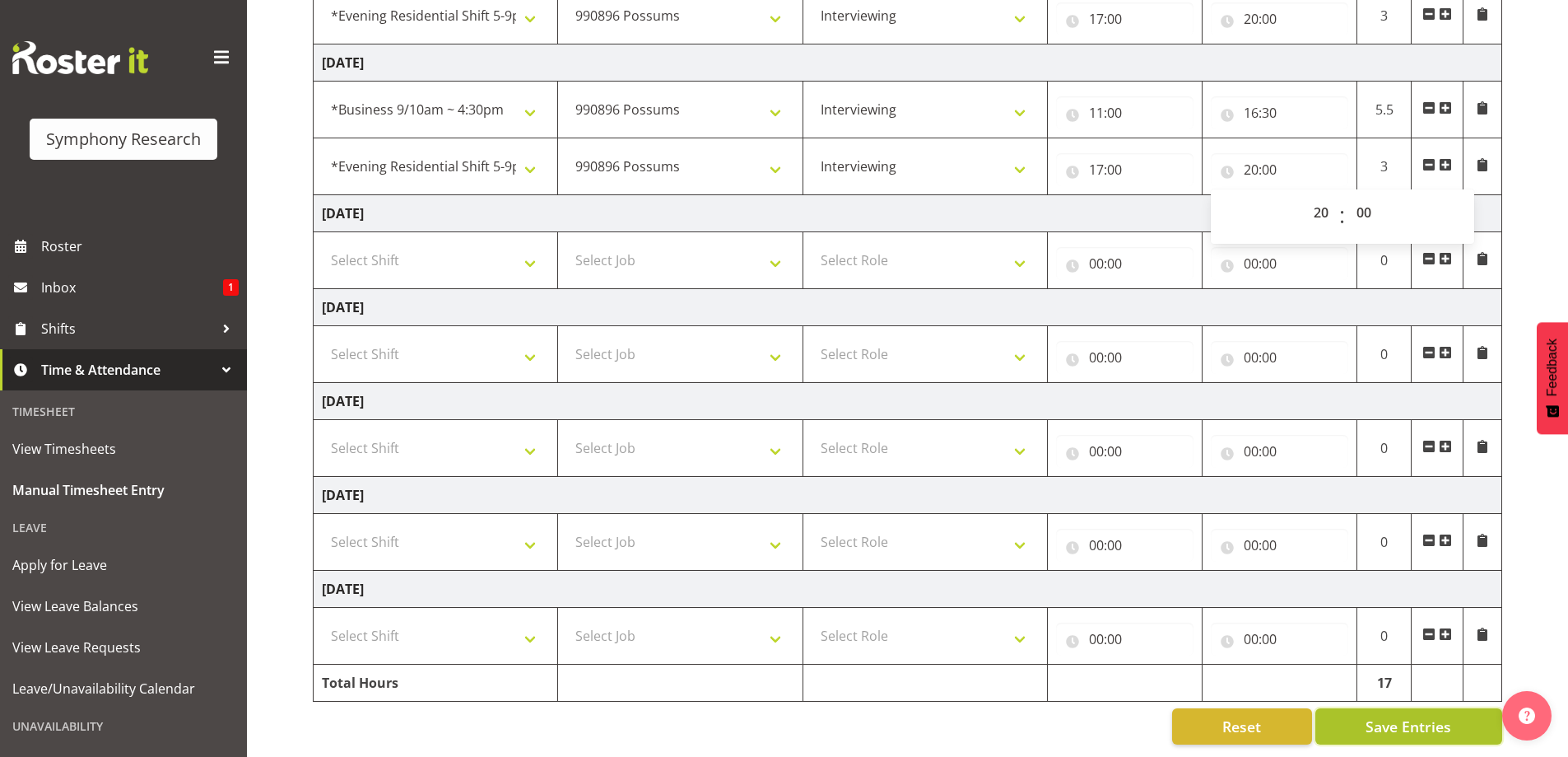
click at [1412, 715] on span "Save Entries" at bounding box center [1408, 726] width 86 height 22
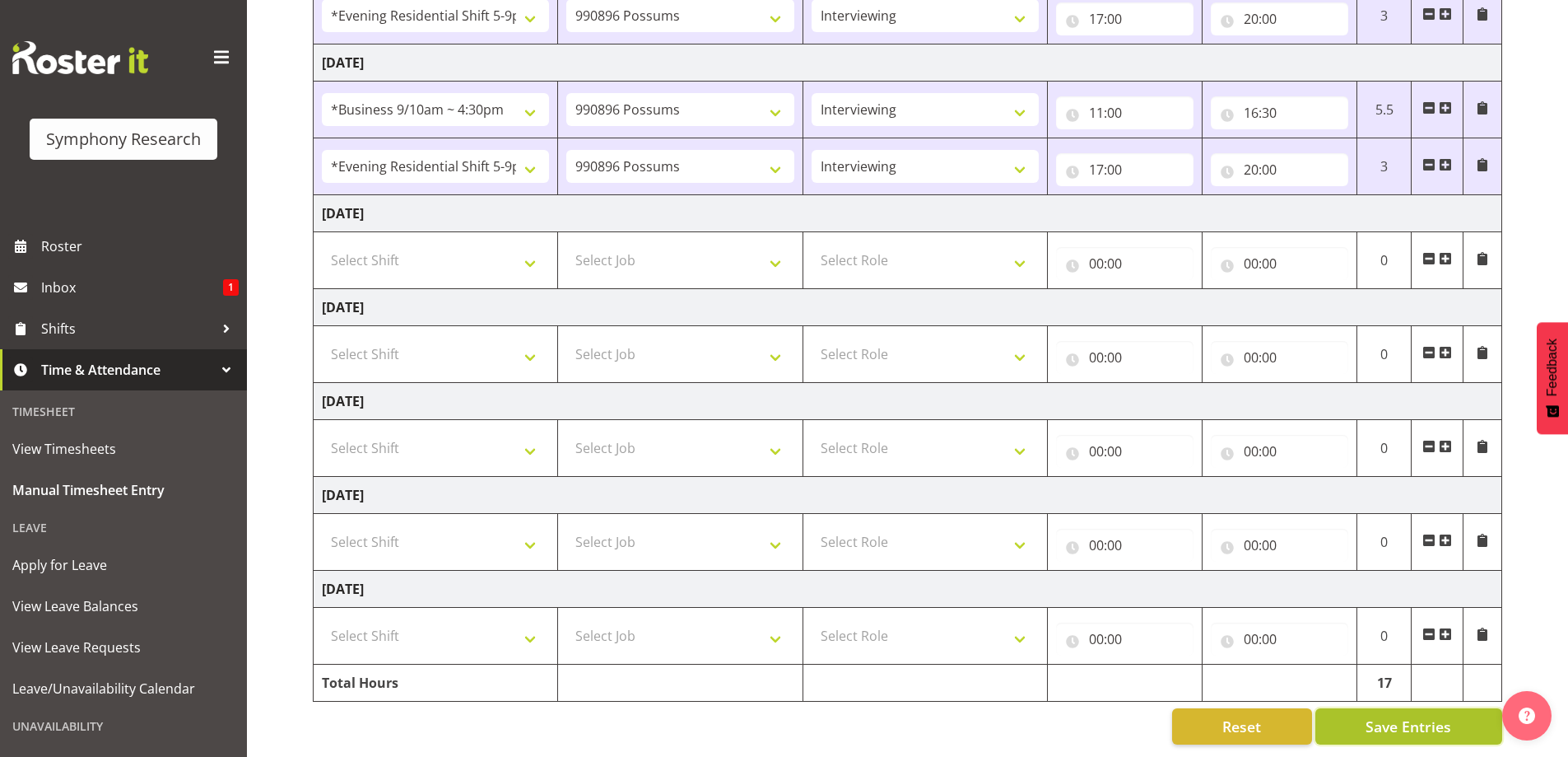
click at [1383, 716] on span "Save Entries" at bounding box center [1408, 726] width 86 height 22
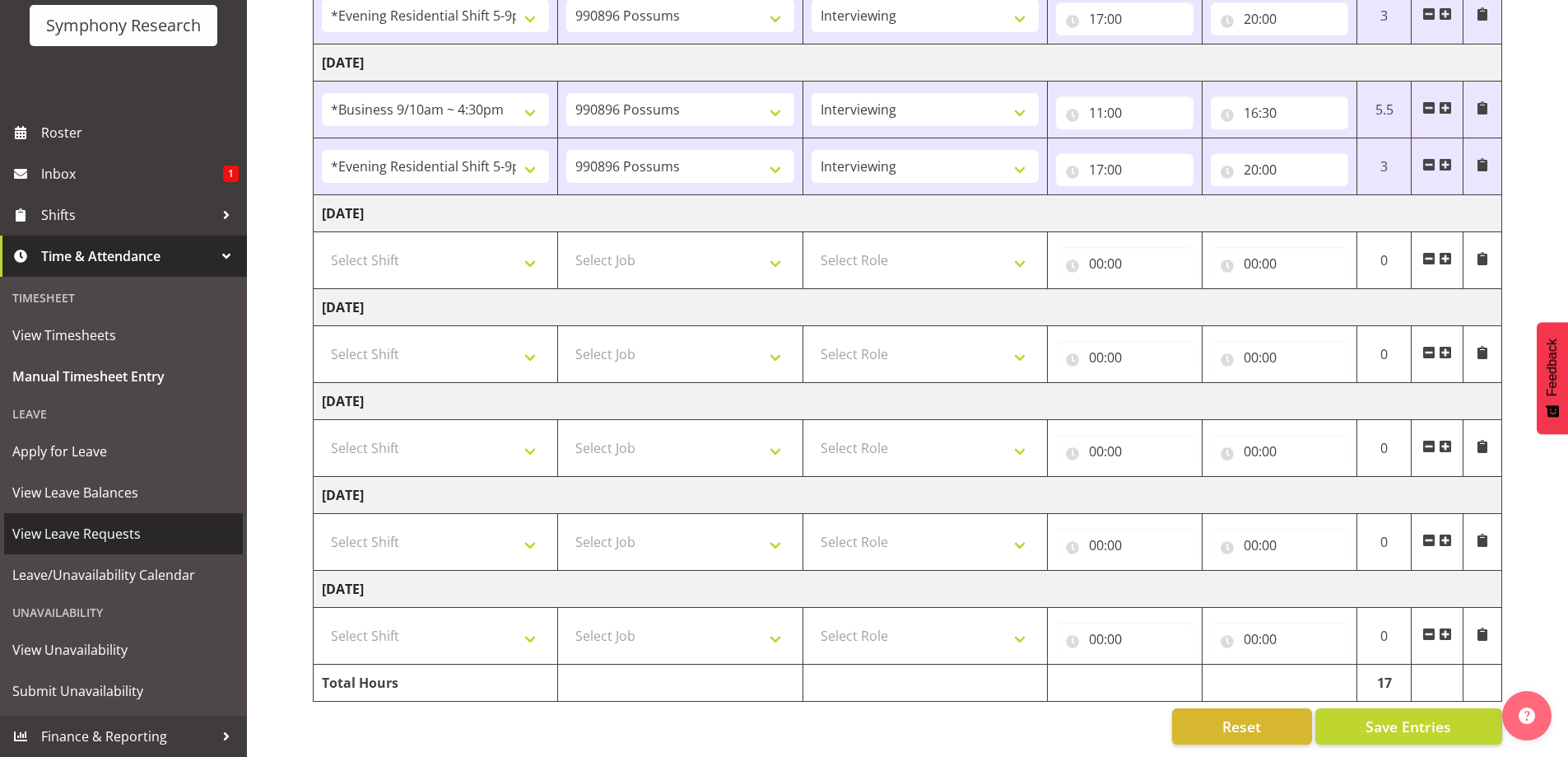
click at [128, 537] on span "View Leave Requests" at bounding box center [123, 533] width 222 height 24
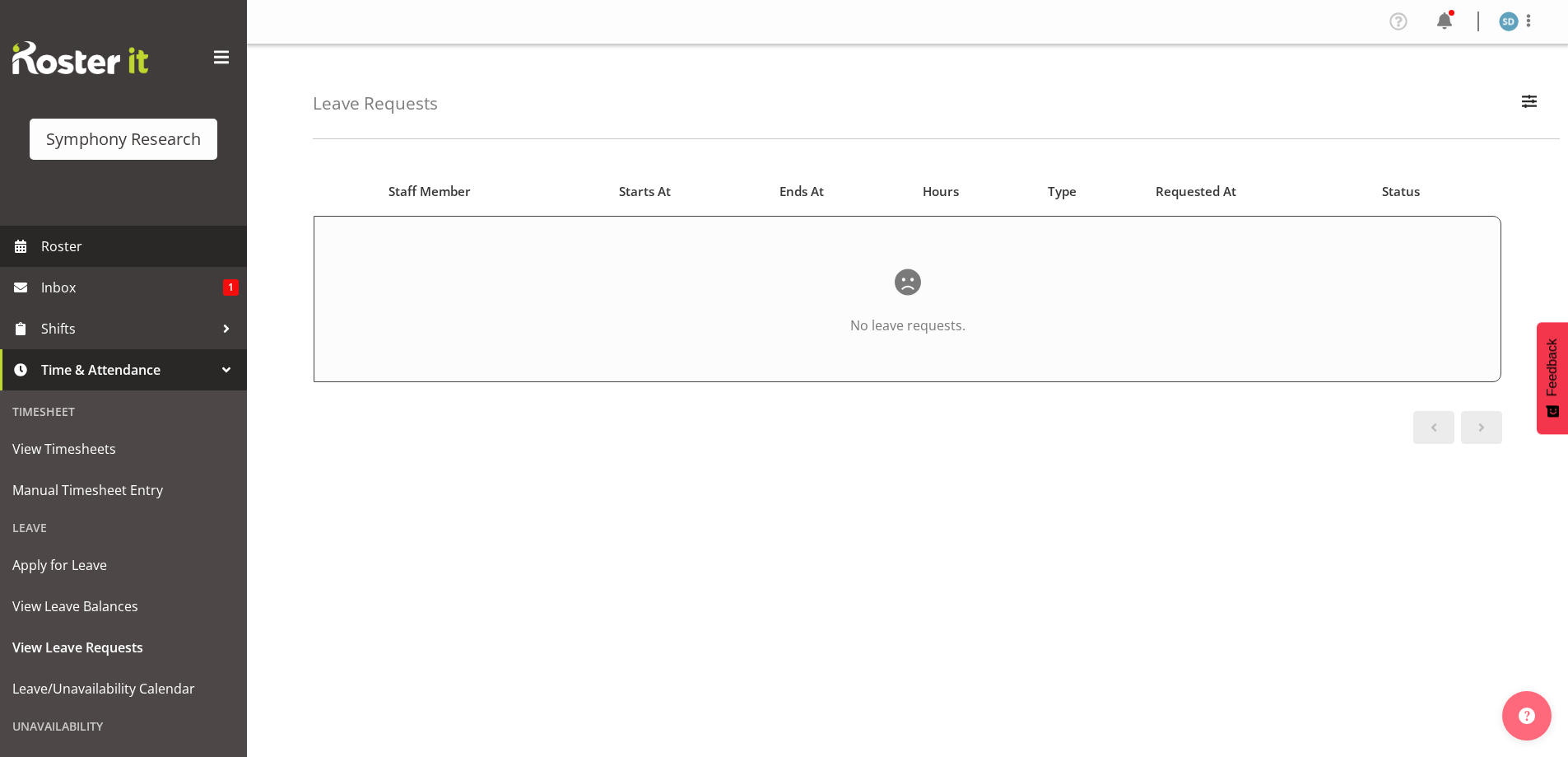
click at [67, 242] on span "Roster" at bounding box center [139, 245] width 197 height 24
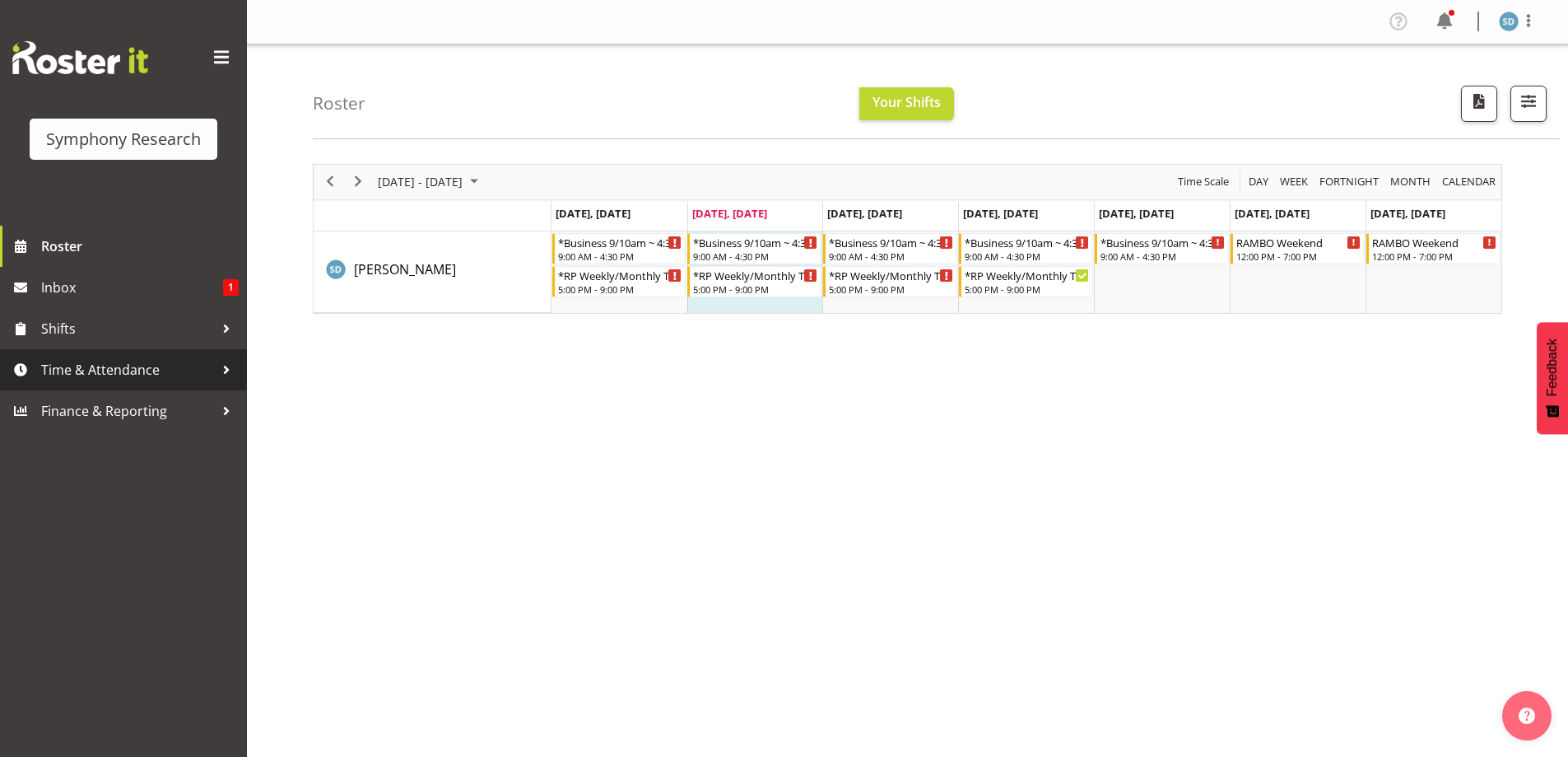
click at [110, 360] on span "Time & Attendance" at bounding box center [127, 369] width 173 height 24
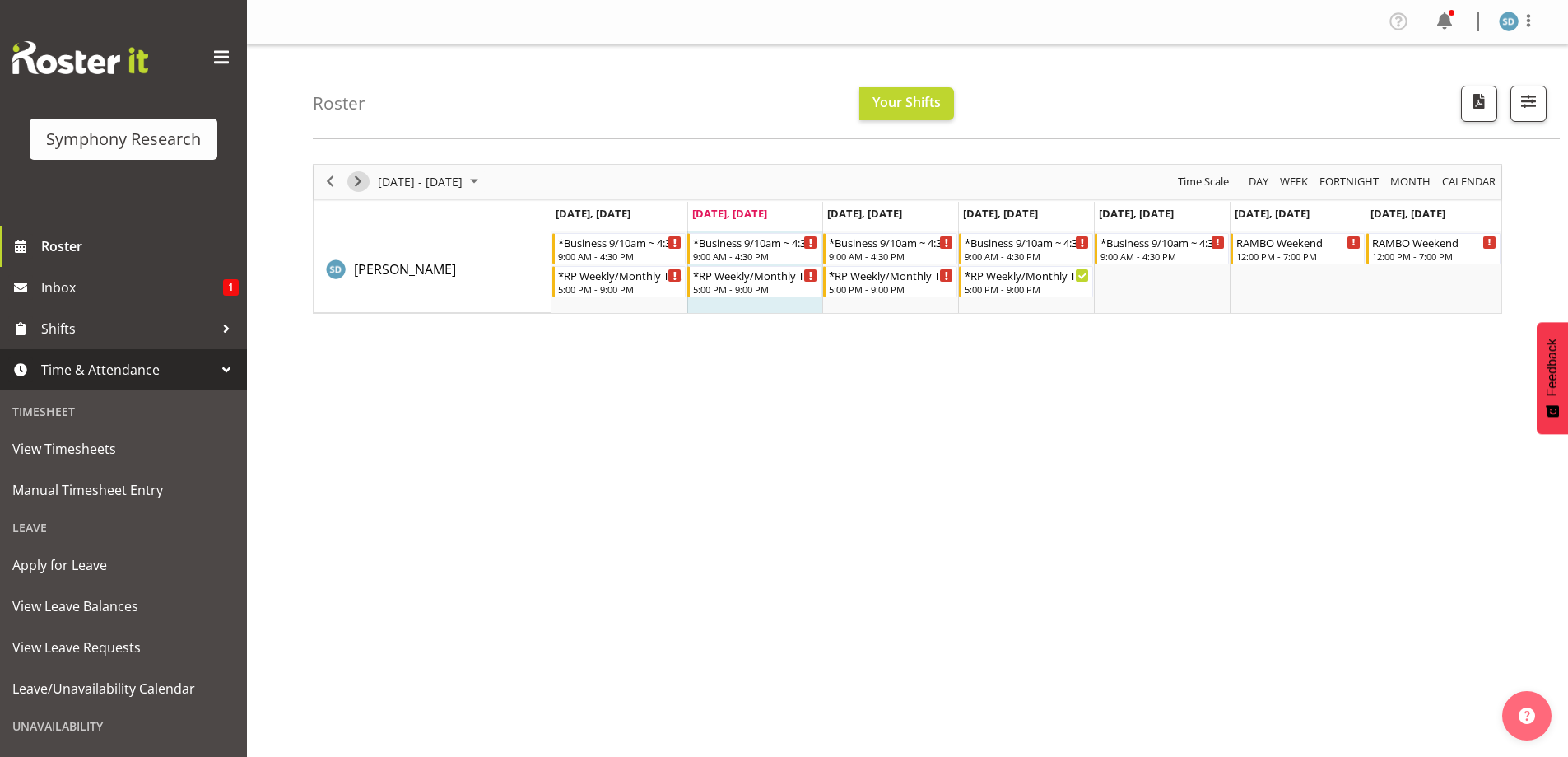
click at [361, 179] on span "Next" at bounding box center [359, 181] width 20 height 21
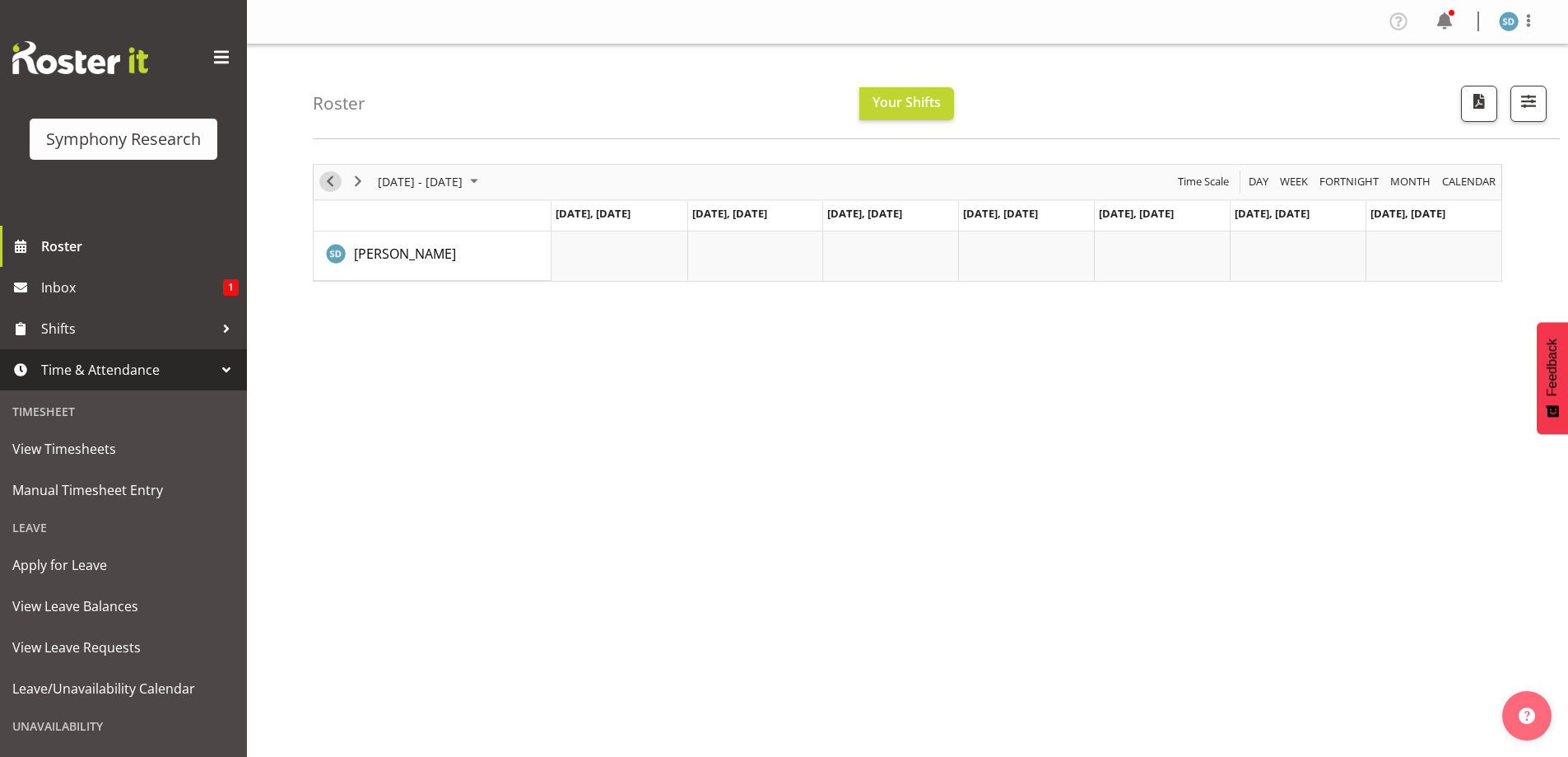
click at [325, 182] on span "Previous" at bounding box center [330, 181] width 20 height 21
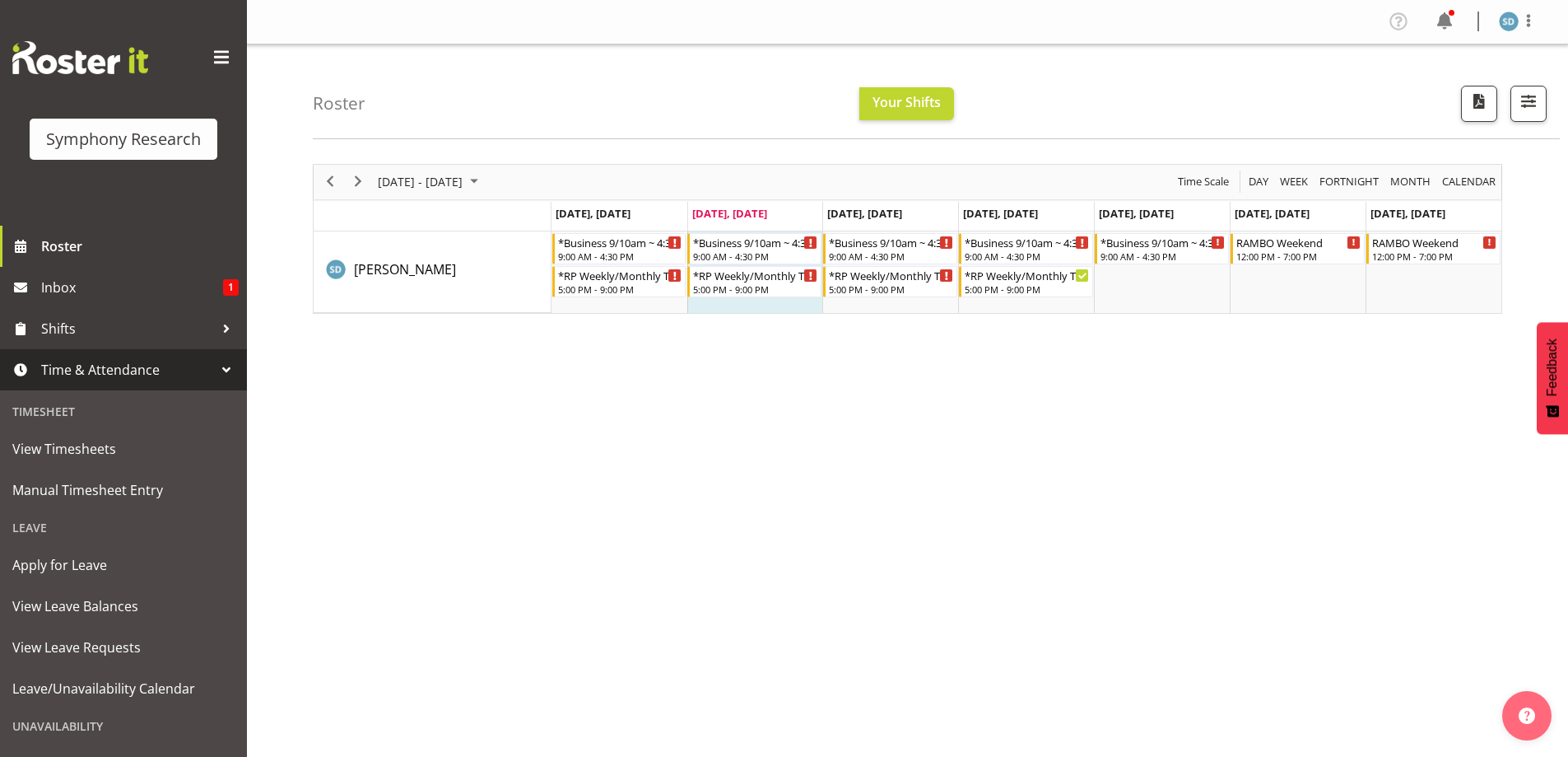
click at [1356, 395] on div "[DATE] - [DATE] [DATE] Day Week Fortnight Month calendar Month Agenda Time Scal…" at bounding box center [941, 480] width 1256 height 658
click at [1417, 540] on div "Sep 29 - Oct 05, 2025 Today Day Week Fortnight Month calendar Month Agenda Time…" at bounding box center [941, 480] width 1256 height 658
click at [1437, 458] on div "Sep 29 - Oct 05, 2025 Today Day Week Fortnight Month calendar Month Agenda Time…" at bounding box center [941, 480] width 1256 height 658
click at [1040, 691] on div "Sep 29 - Oct 05, 2025 Today Day Week Fortnight Month calendar Month Agenda Time…" at bounding box center [941, 480] width 1256 height 658
click at [731, 571] on div "Sep 29 - Oct 05, 2025 Today Day Week Fortnight Month calendar Month Agenda Time…" at bounding box center [941, 480] width 1256 height 658
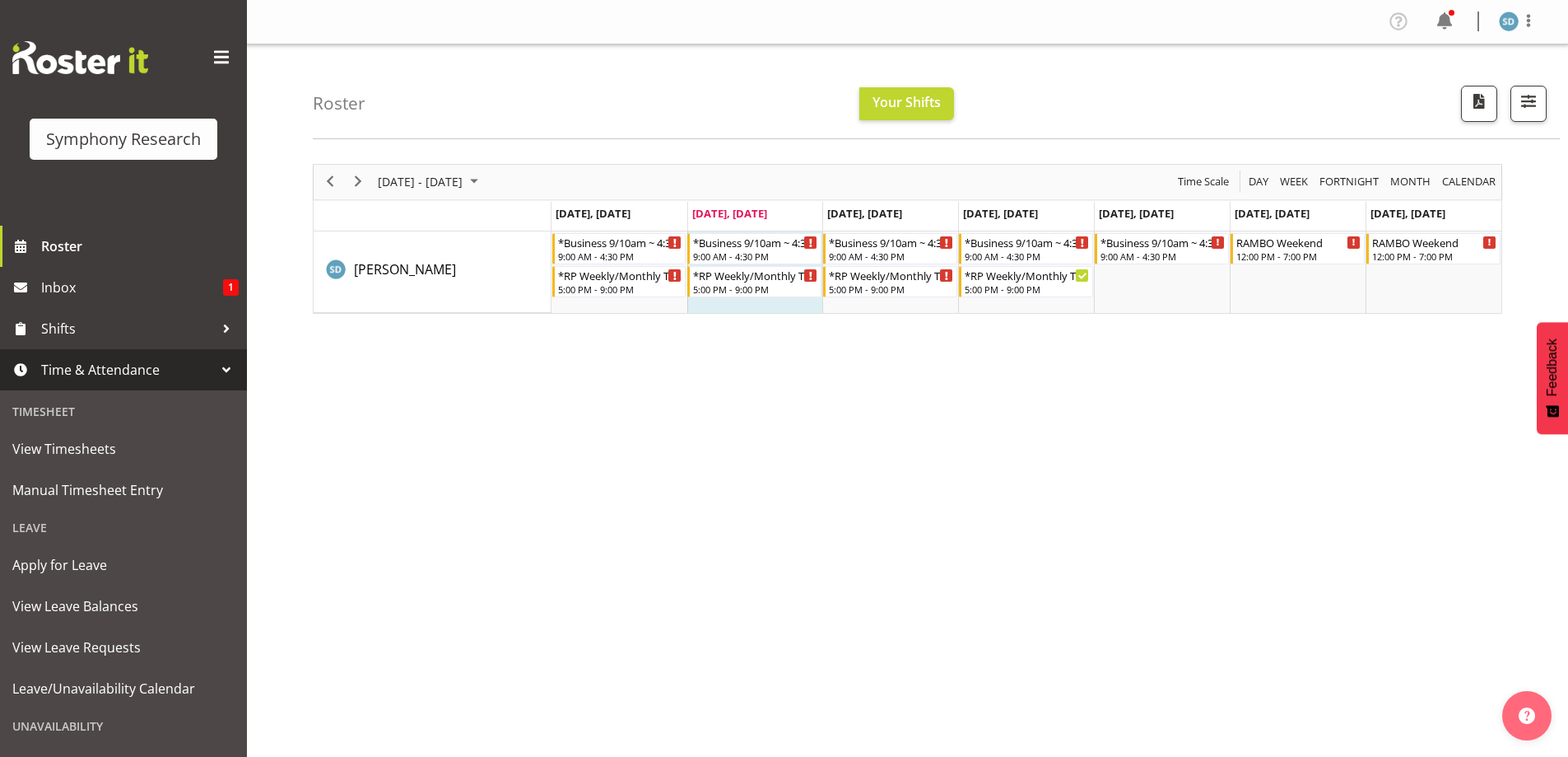
click at [595, 585] on div "Sep 29 - Oct 05, 2025 Today Day Week Fortnight Month calendar Month Agenda Time…" at bounding box center [941, 480] width 1256 height 658
click at [578, 619] on div "Sep 29 - Oct 05, 2025 Today Day Week Fortnight Month calendar Month Agenda Time…" at bounding box center [941, 480] width 1256 height 658
click at [783, 549] on div "Sep 29 - Oct 05, 2025 Today Day Week Fortnight Month calendar Month Agenda Time…" at bounding box center [941, 480] width 1256 height 658
click at [626, 465] on div "Sep 29 - Oct 05, 2025 Today Day Week Fortnight Month calendar Month Agenda Time…" at bounding box center [941, 480] width 1256 height 658
click at [1343, 476] on div "Sep 29 - Oct 05, 2025 Today Day Week Fortnight Month calendar Month Agenda Time…" at bounding box center [941, 480] width 1256 height 658
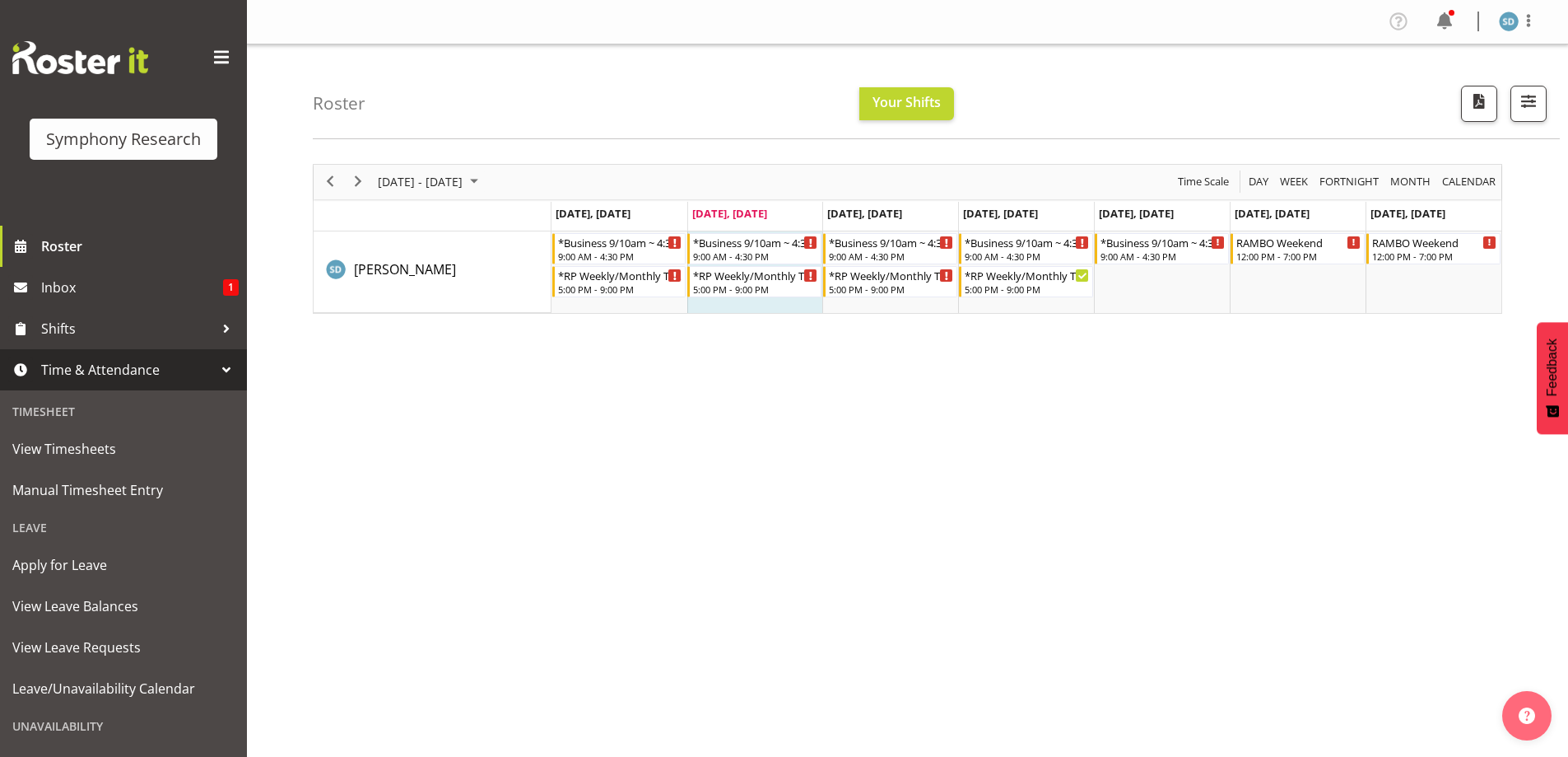
click at [1056, 465] on div "Sep 29 - Oct 05, 2025 Today Day Week Fortnight Month calendar Month Agenda Time…" at bounding box center [941, 480] width 1256 height 658
click at [440, 467] on div "Sep 29 - Oct 05, 2025 Today Day Week Fortnight Month calendar Month Agenda Time…" at bounding box center [941, 480] width 1256 height 658
drag, startPoint x: 702, startPoint y: 488, endPoint x: 691, endPoint y: 474, distance: 17.8
click at [697, 484] on div "Sep 29 - Oct 05, 2025 Today Day Week Fortnight Month calendar Month Agenda Time…" at bounding box center [941, 480] width 1256 height 658
click at [676, 604] on div "Sep 29 - Oct 05, 2025 Today Day Week Fortnight Month calendar Month Agenda Time…" at bounding box center [941, 480] width 1256 height 658
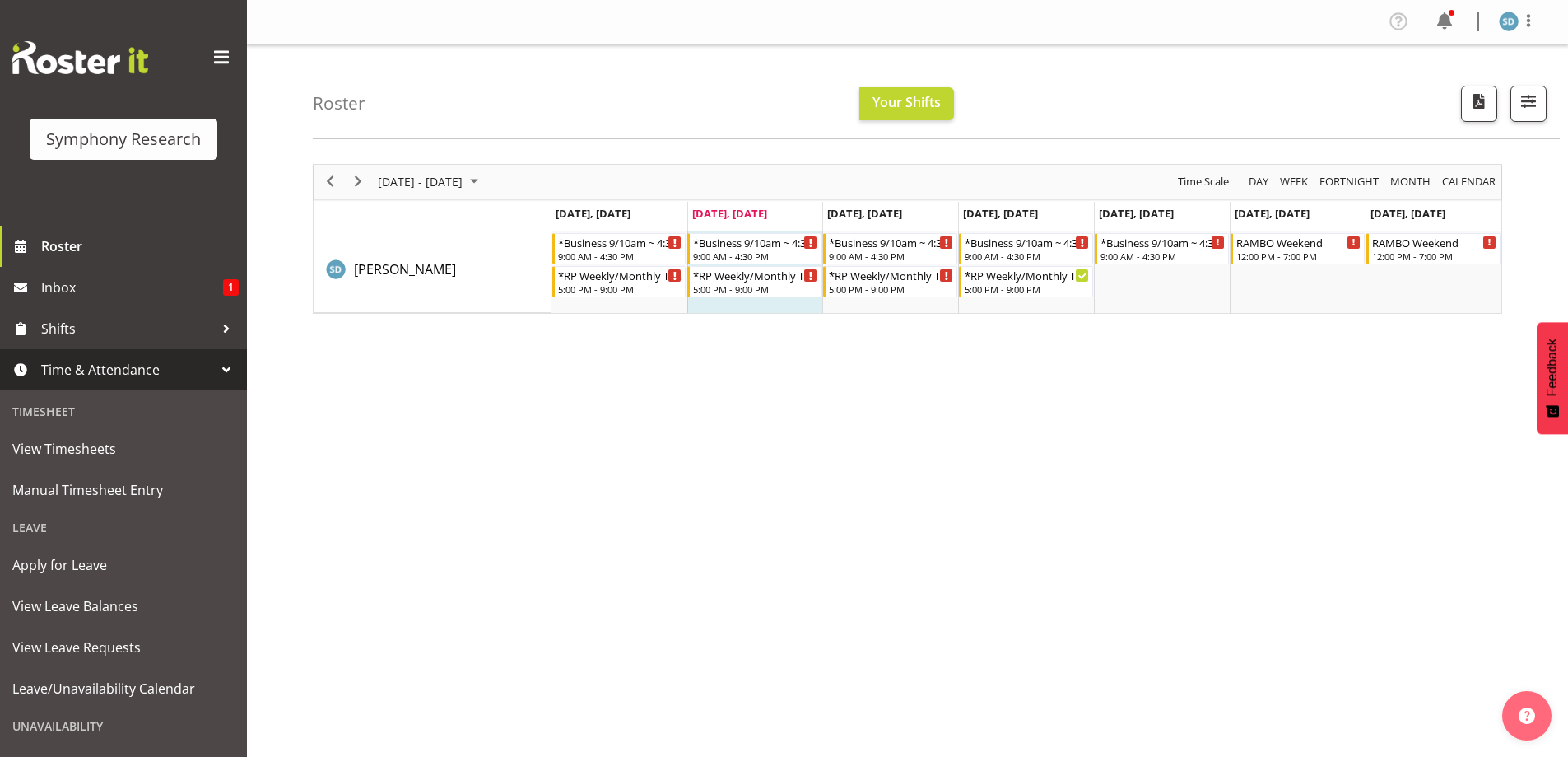
click at [522, 664] on div "Sep 29 - Oct 05, 2025 Today Day Week Fortnight Month calendar Month Agenda Time…" at bounding box center [941, 480] width 1256 height 658
click at [465, 534] on div "Sep 29 - Oct 05, 2025 Today Day Week Fortnight Month calendar Month Agenda Time…" at bounding box center [941, 480] width 1256 height 658
click at [1392, 387] on div "Sep 29 - Oct 05, 2025 Today Day Week Fortnight Month calendar Month Agenda Time…" at bounding box center [941, 480] width 1256 height 658
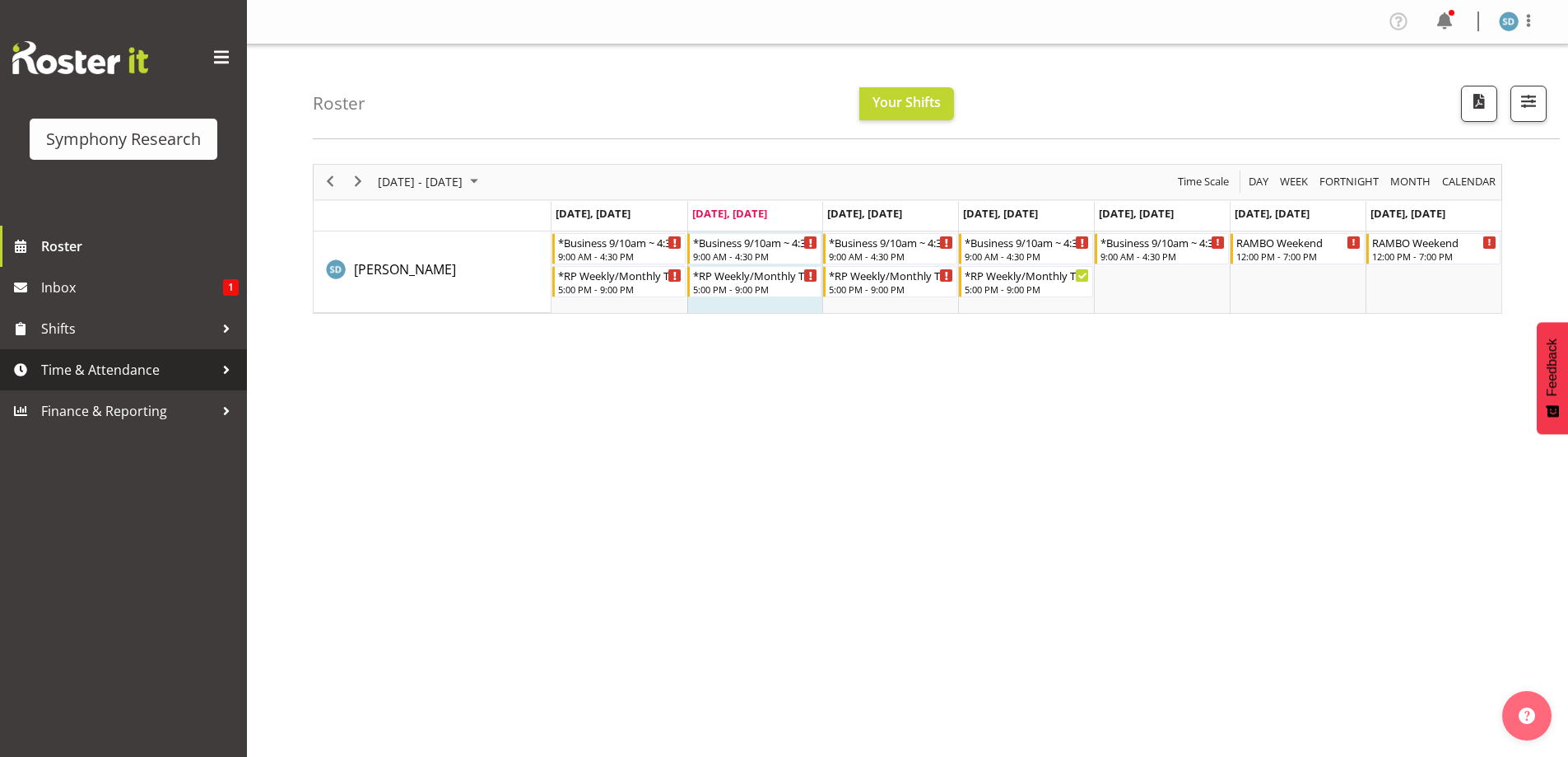
click at [158, 378] on span "Time & Attendance" at bounding box center [127, 369] width 173 height 24
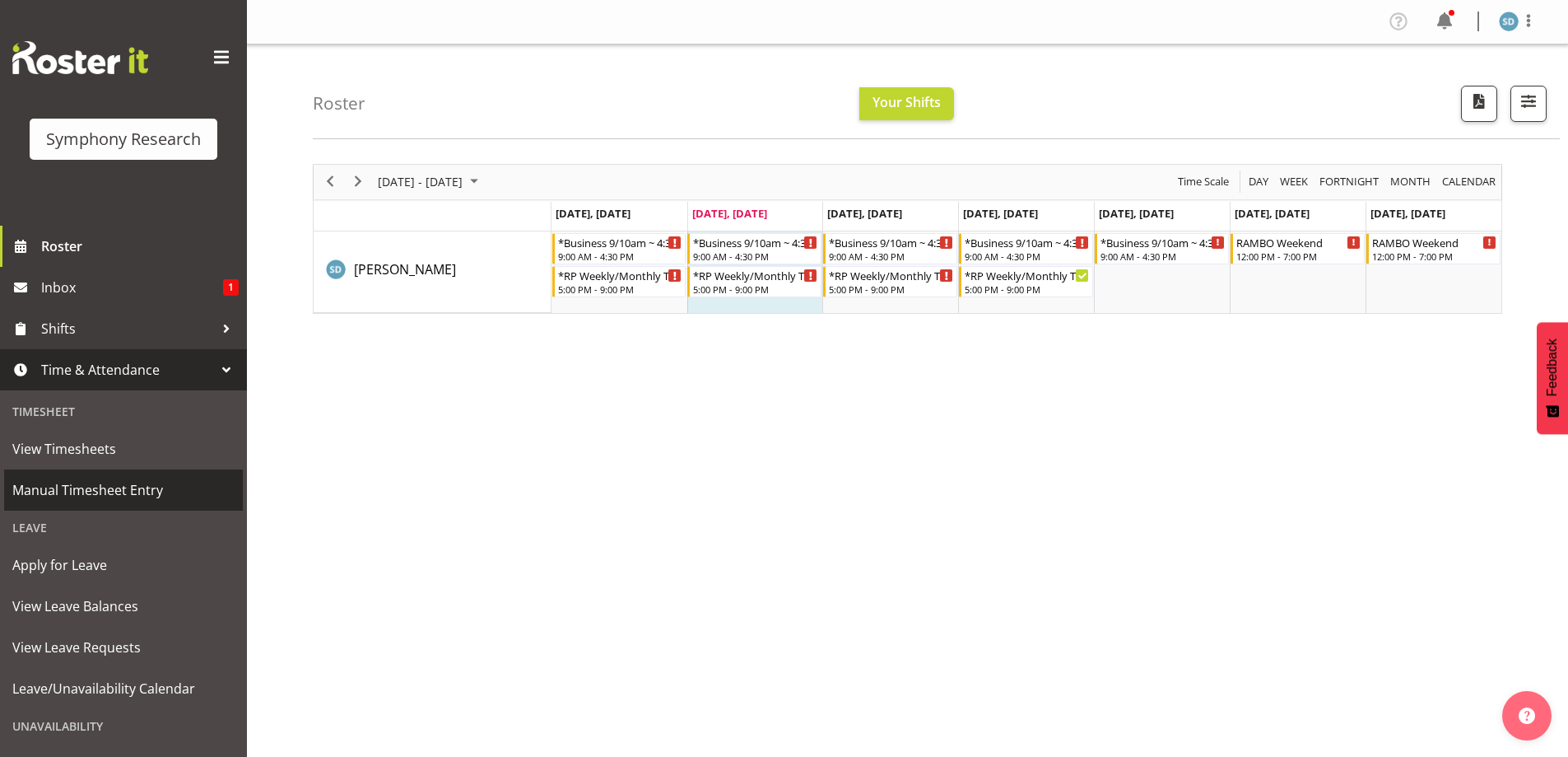
click at [140, 482] on span "Manual Timesheet Entry" at bounding box center [123, 489] width 222 height 24
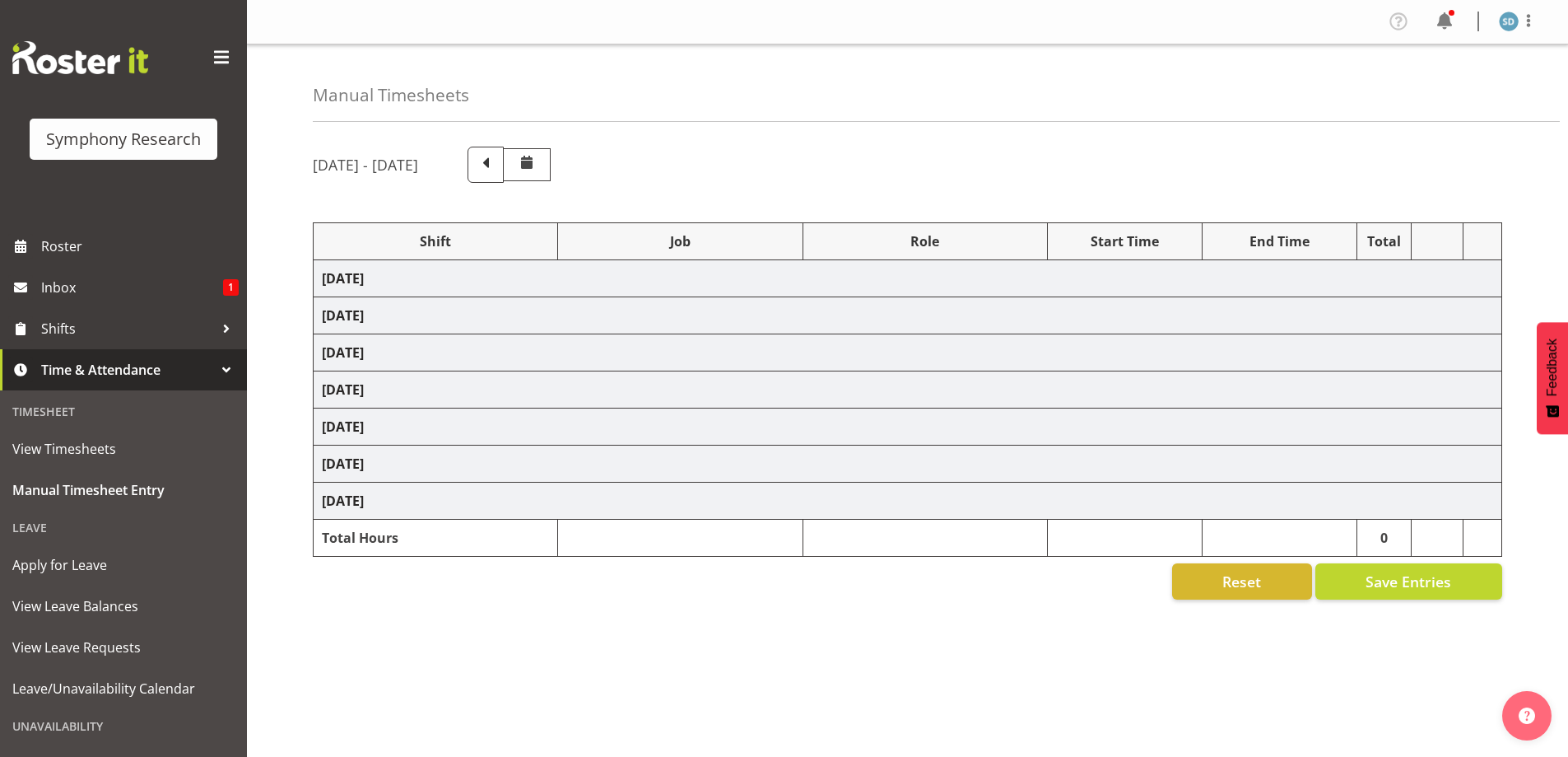
select select "26078"
select select "10633"
select select "47"
select select "48116"
select select "10633"
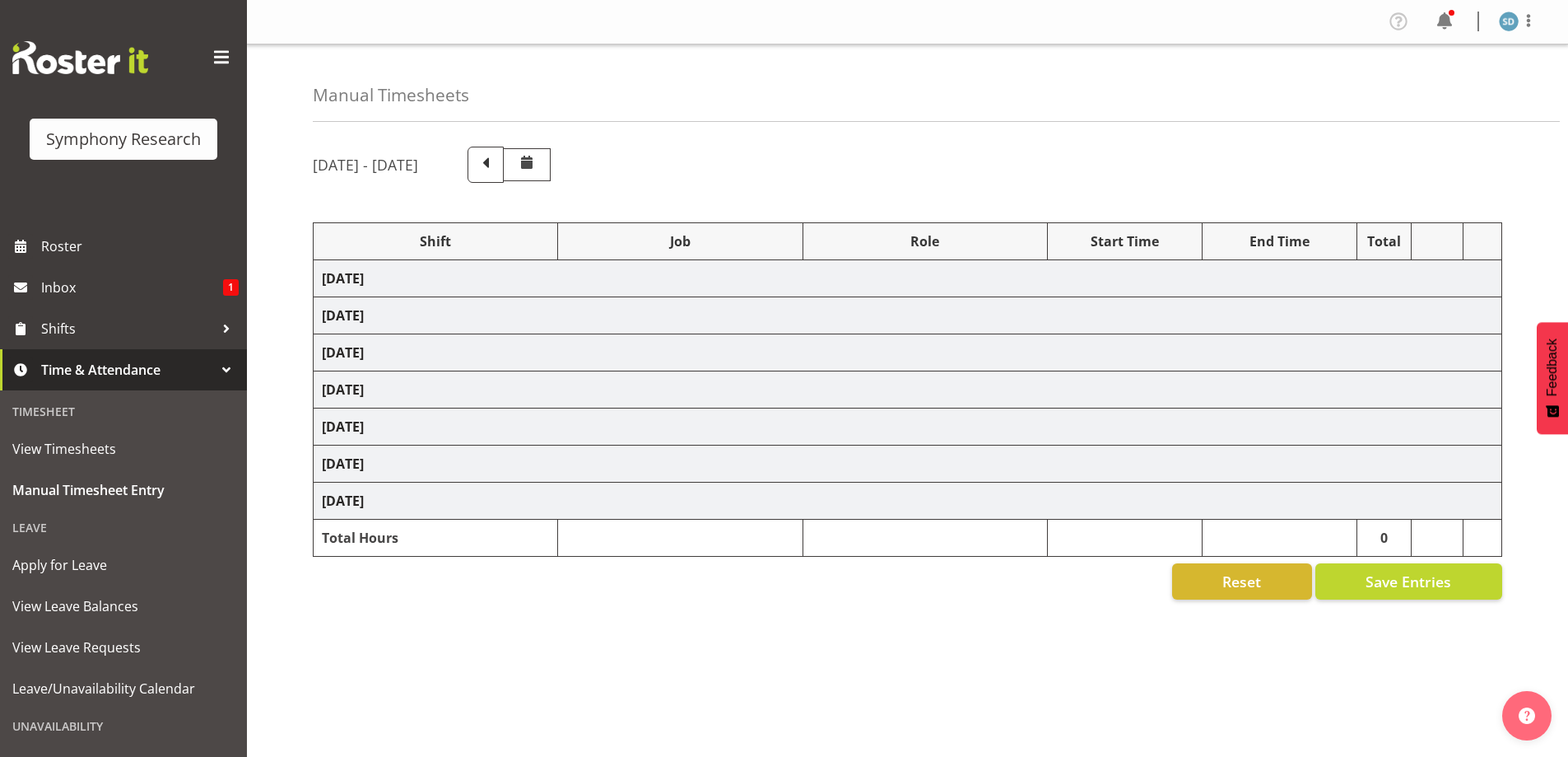
select select "47"
select select "26078"
select select "10633"
select select "47"
select select "48116"
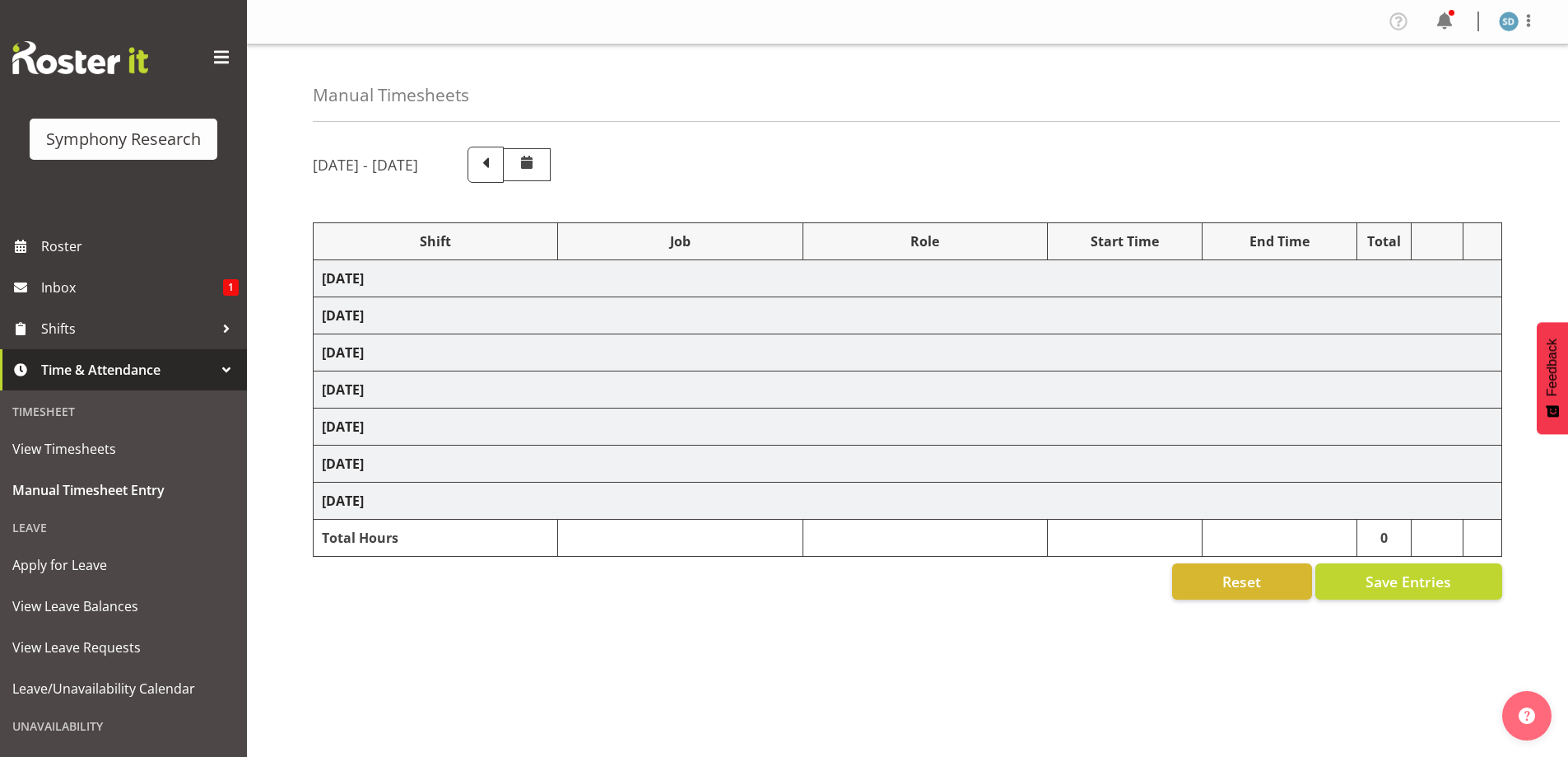
select select "10633"
select select "47"
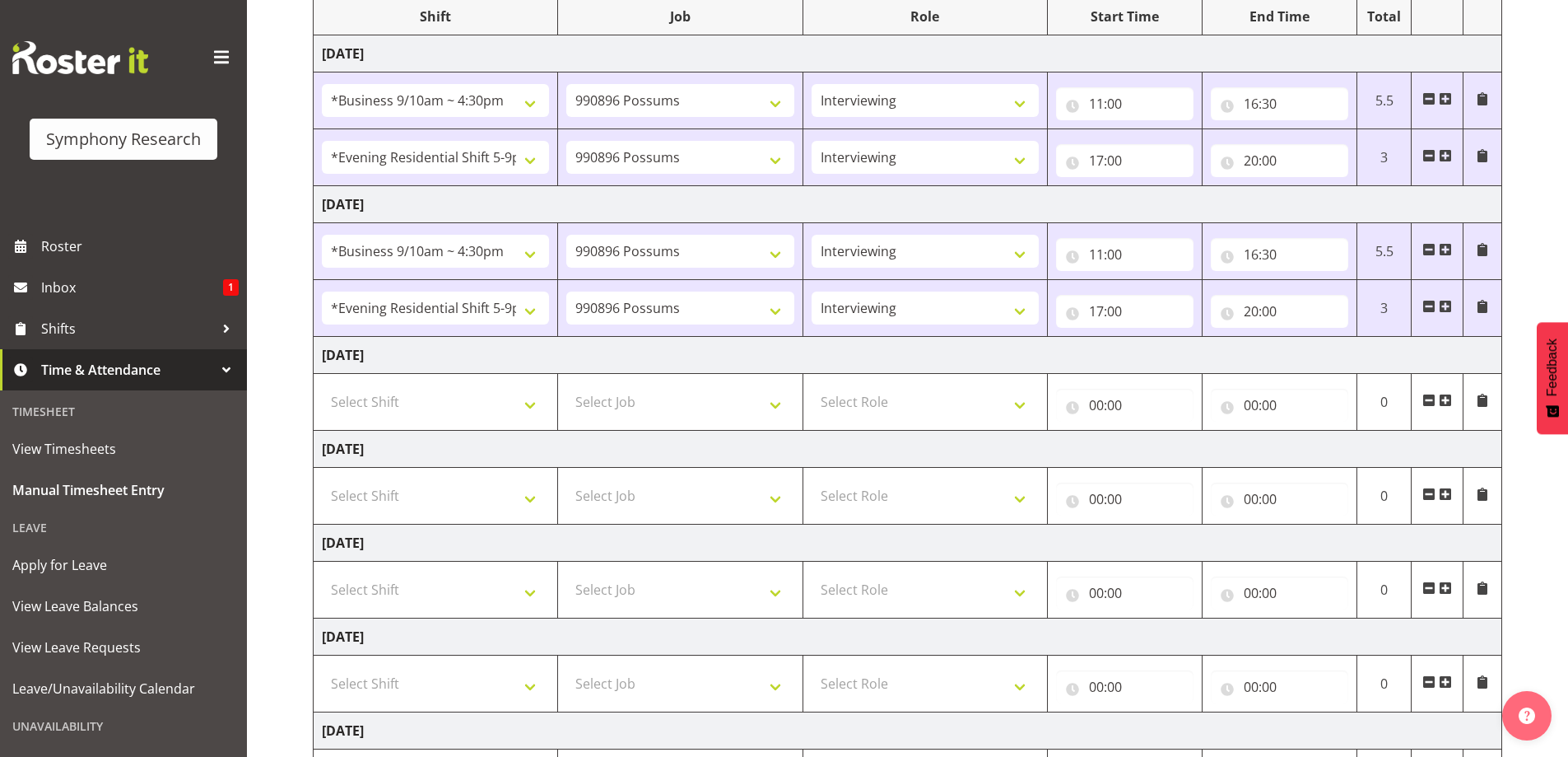
scroll to position [378, 0]
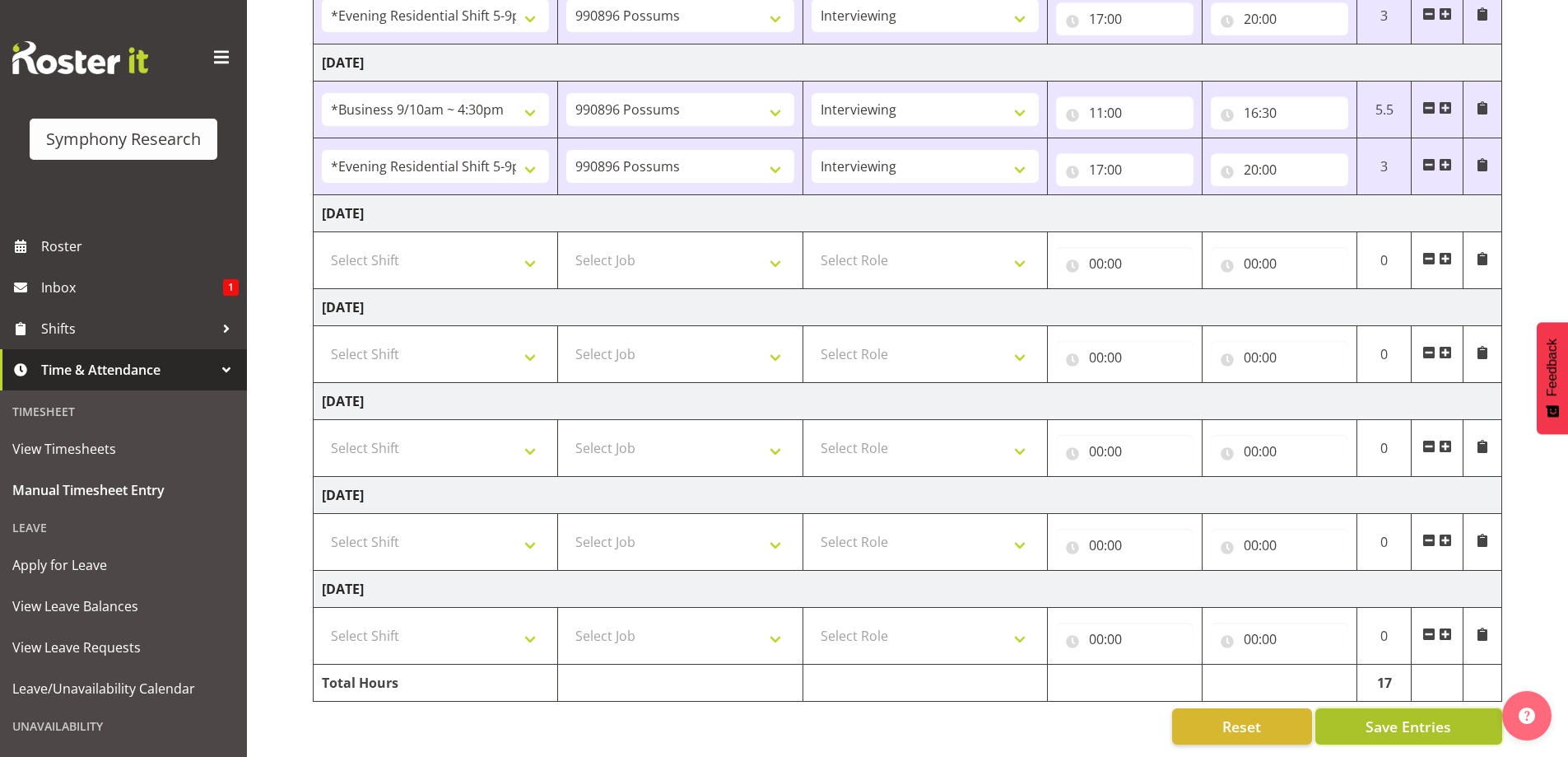
click at [1381, 715] on span "Save Entries" at bounding box center [1408, 726] width 86 height 22
